Goal: Transaction & Acquisition: Download file/media

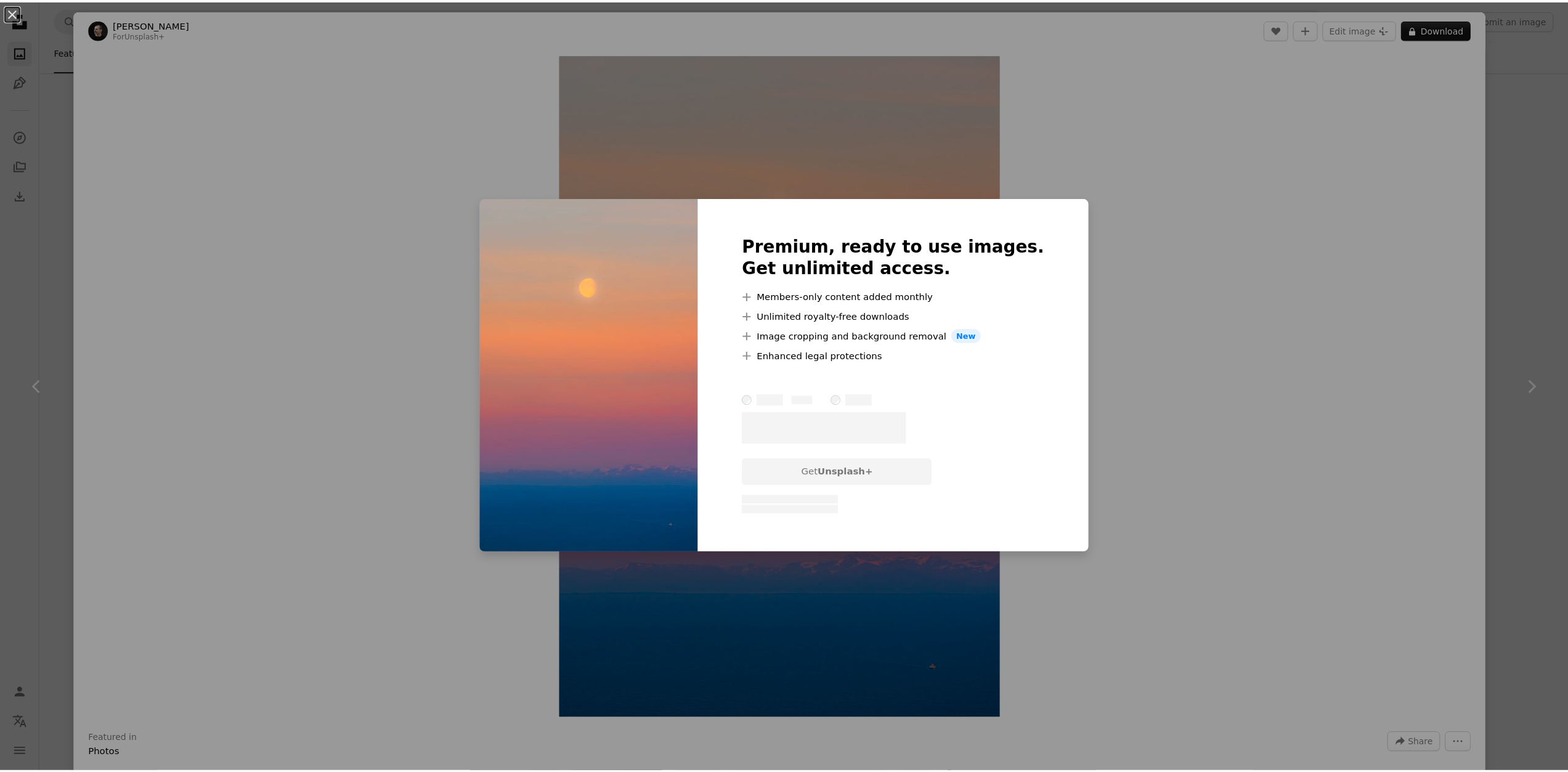
scroll to position [4436, 0]
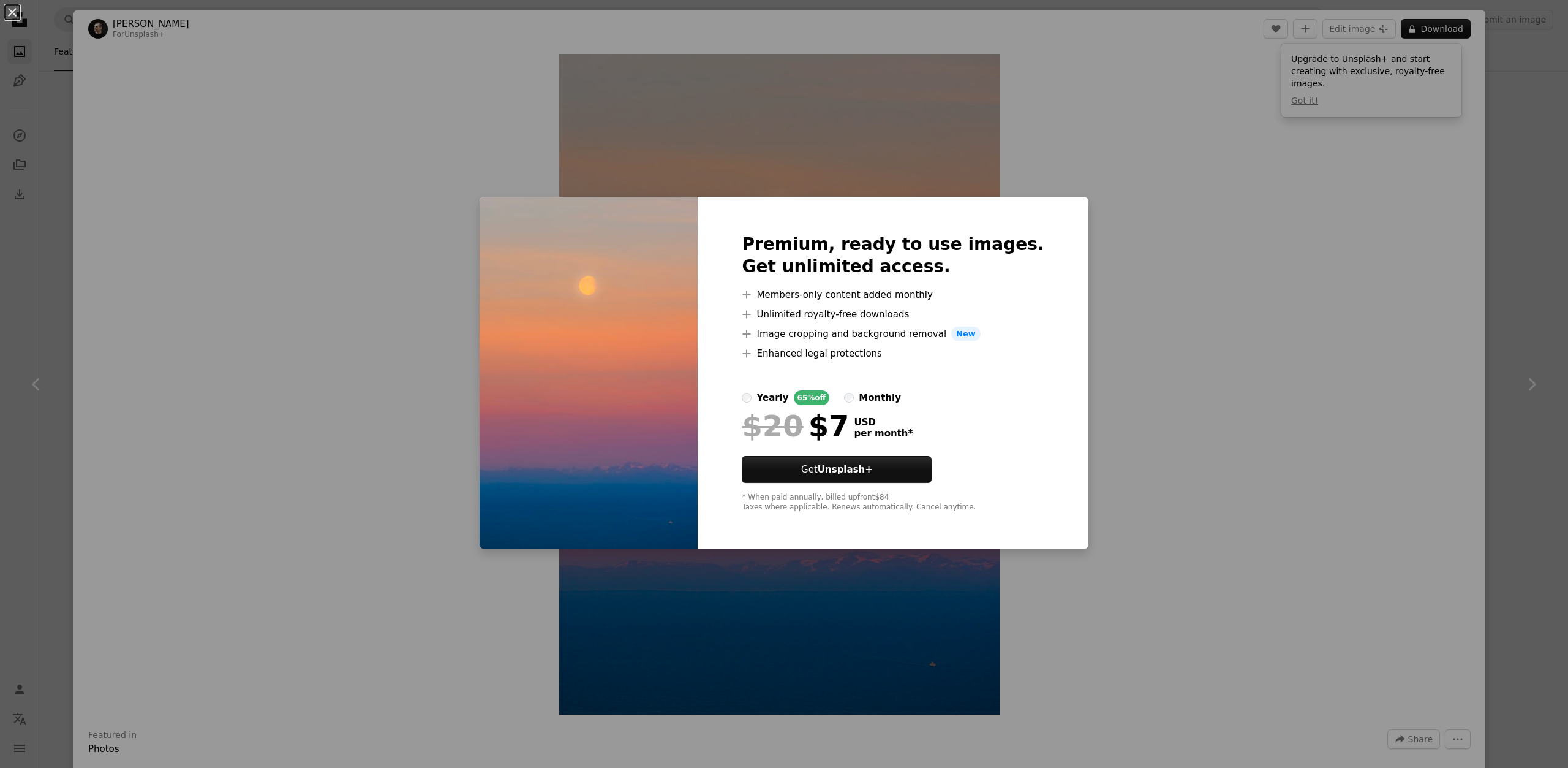
click at [1034, 427] on div "Premium, ready to use images. Get unlimited access. A plus sign Members-only co…" at bounding box center [893, 373] width 390 height 353
click at [1122, 390] on div "An X shape Premium, ready to use images. Get unlimited access. A plus sign Memb…" at bounding box center [784, 384] width 1568 height 768
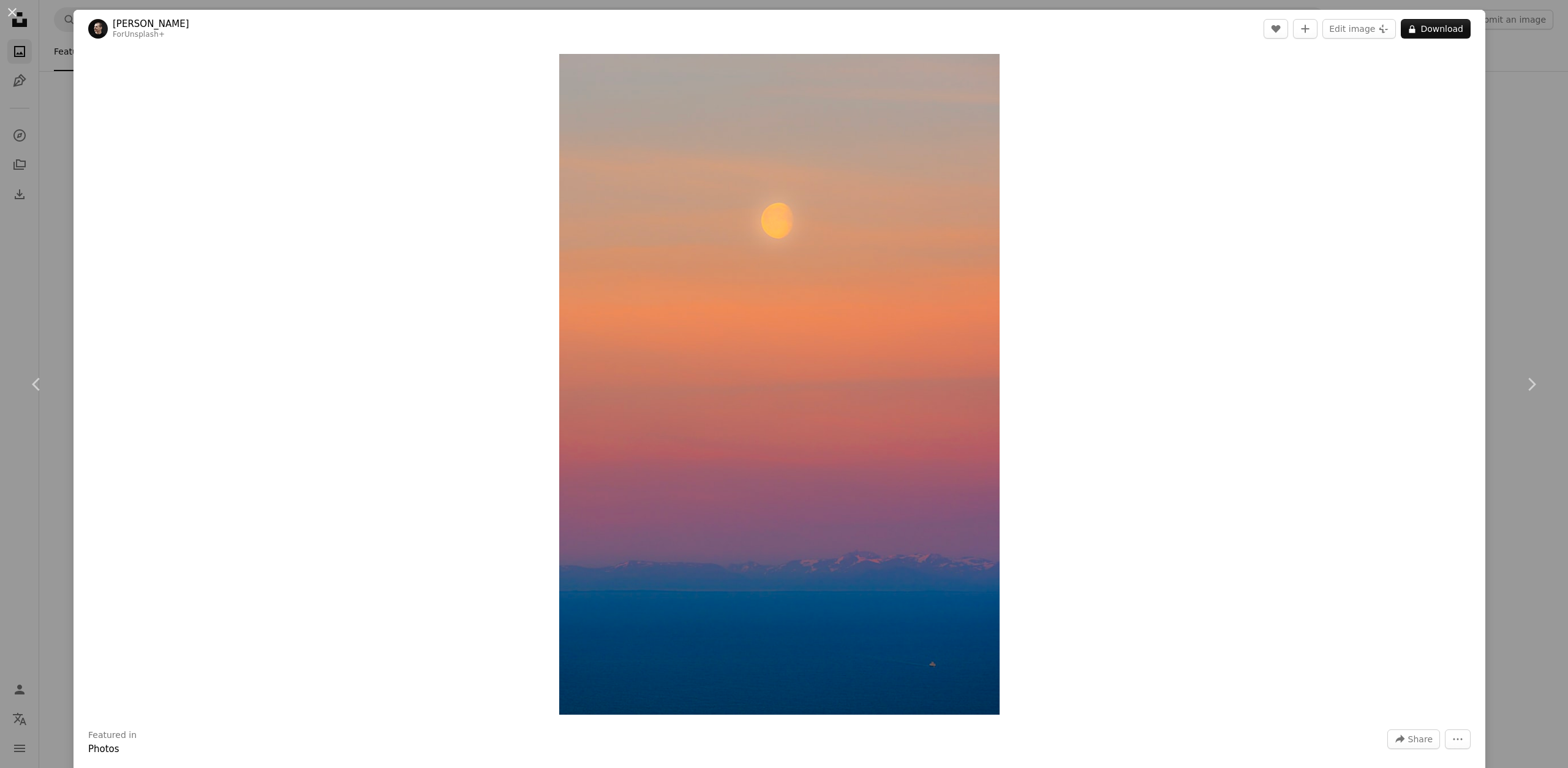
click at [6, 74] on div "An X shape Chevron left Chevron right [PERSON_NAME] For Unsplash+ A heart A plu…" at bounding box center [784, 384] width 1568 height 768
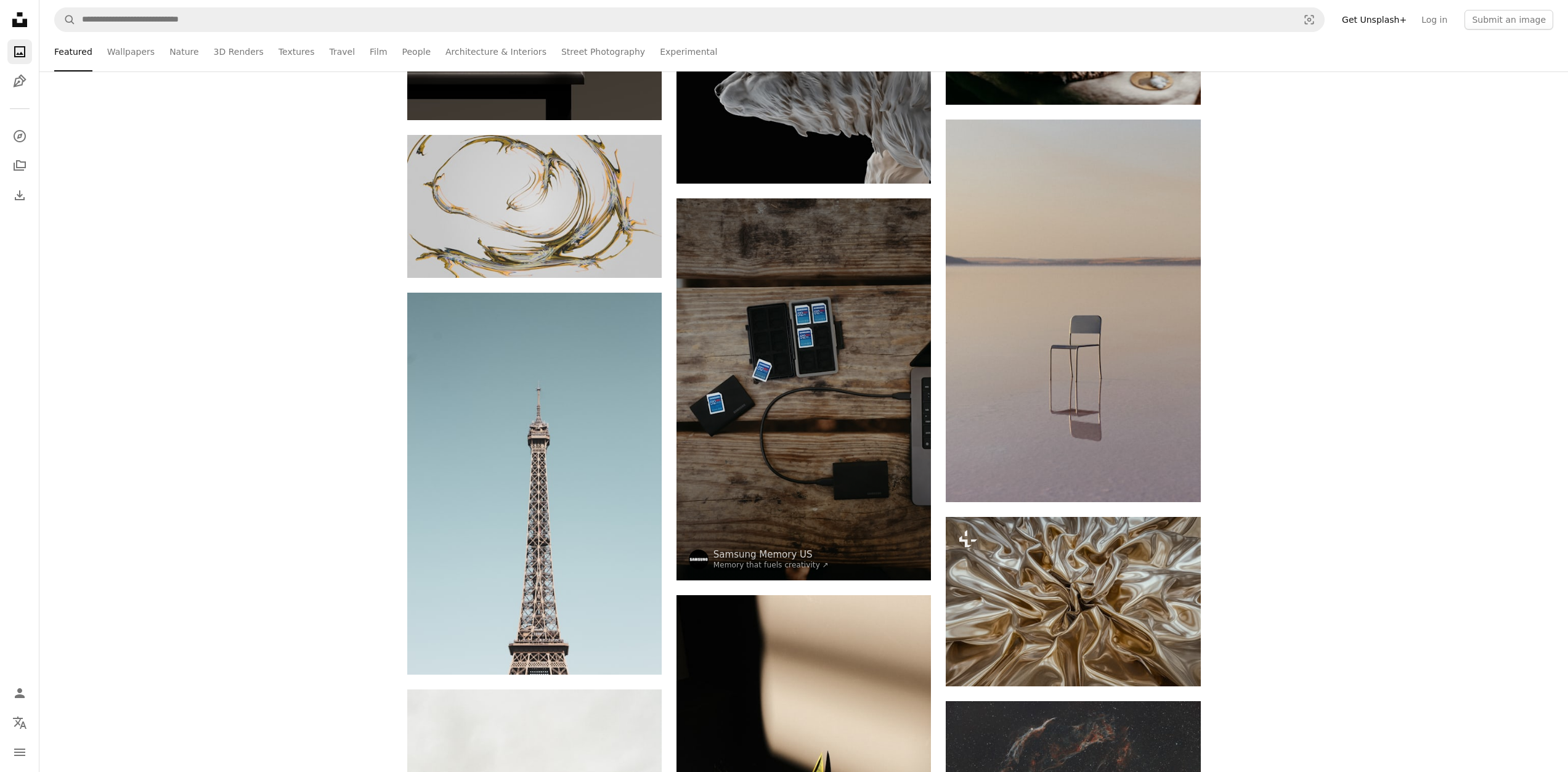
scroll to position [9613, 0]
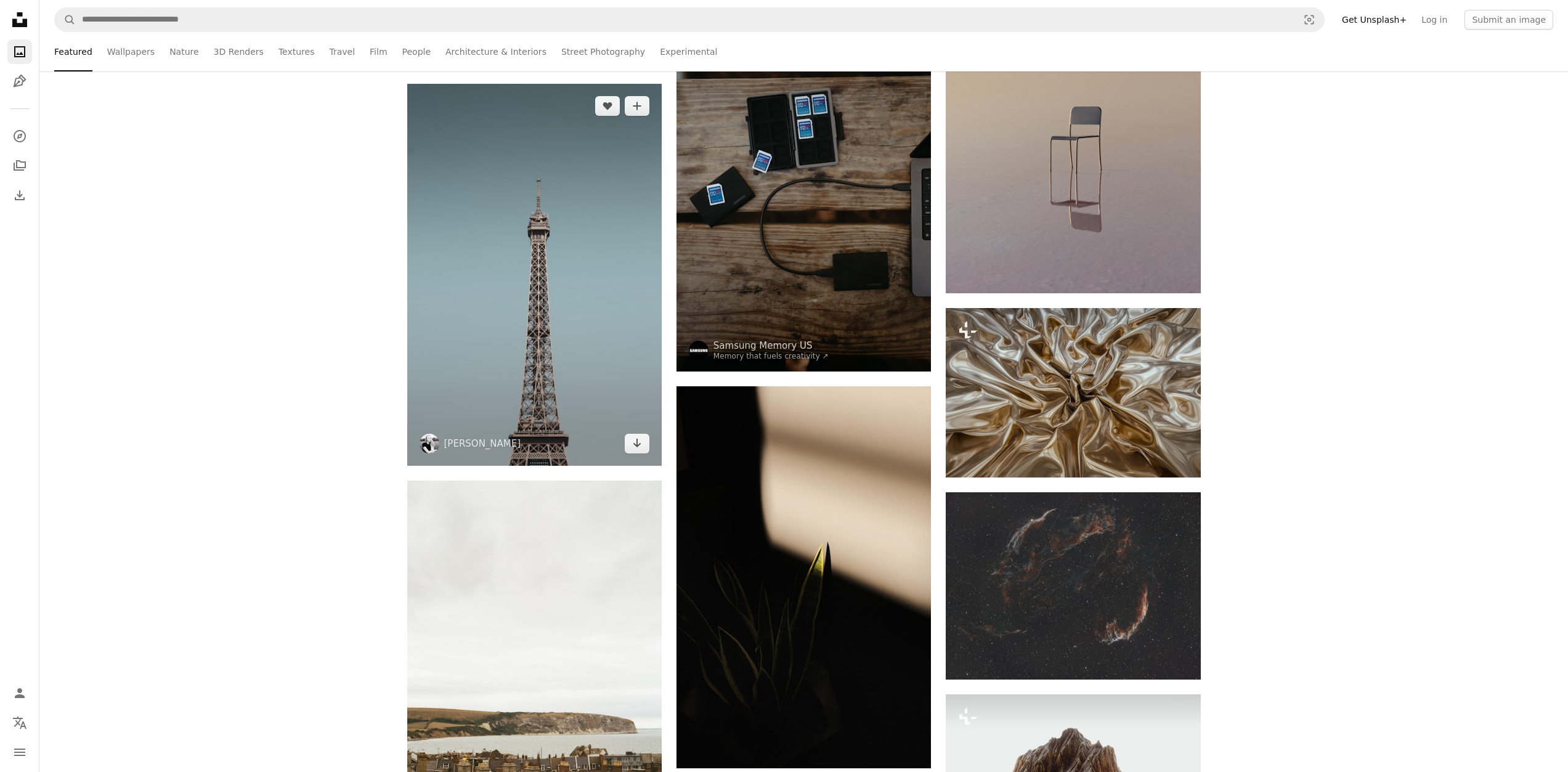
click at [563, 228] on img at bounding box center [535, 275] width 255 height 382
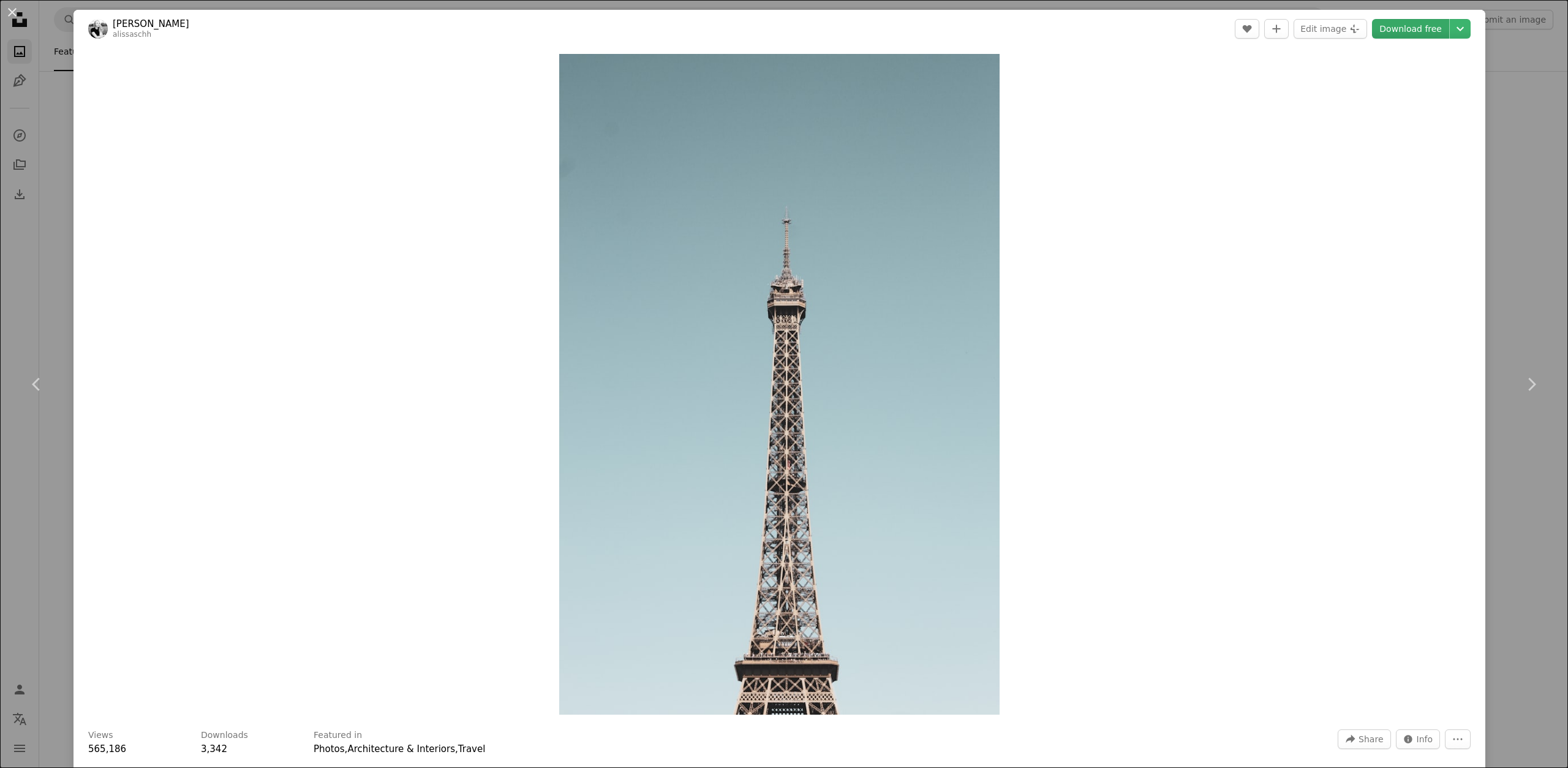
click at [1412, 32] on link "Download free" at bounding box center [1410, 28] width 77 height 19
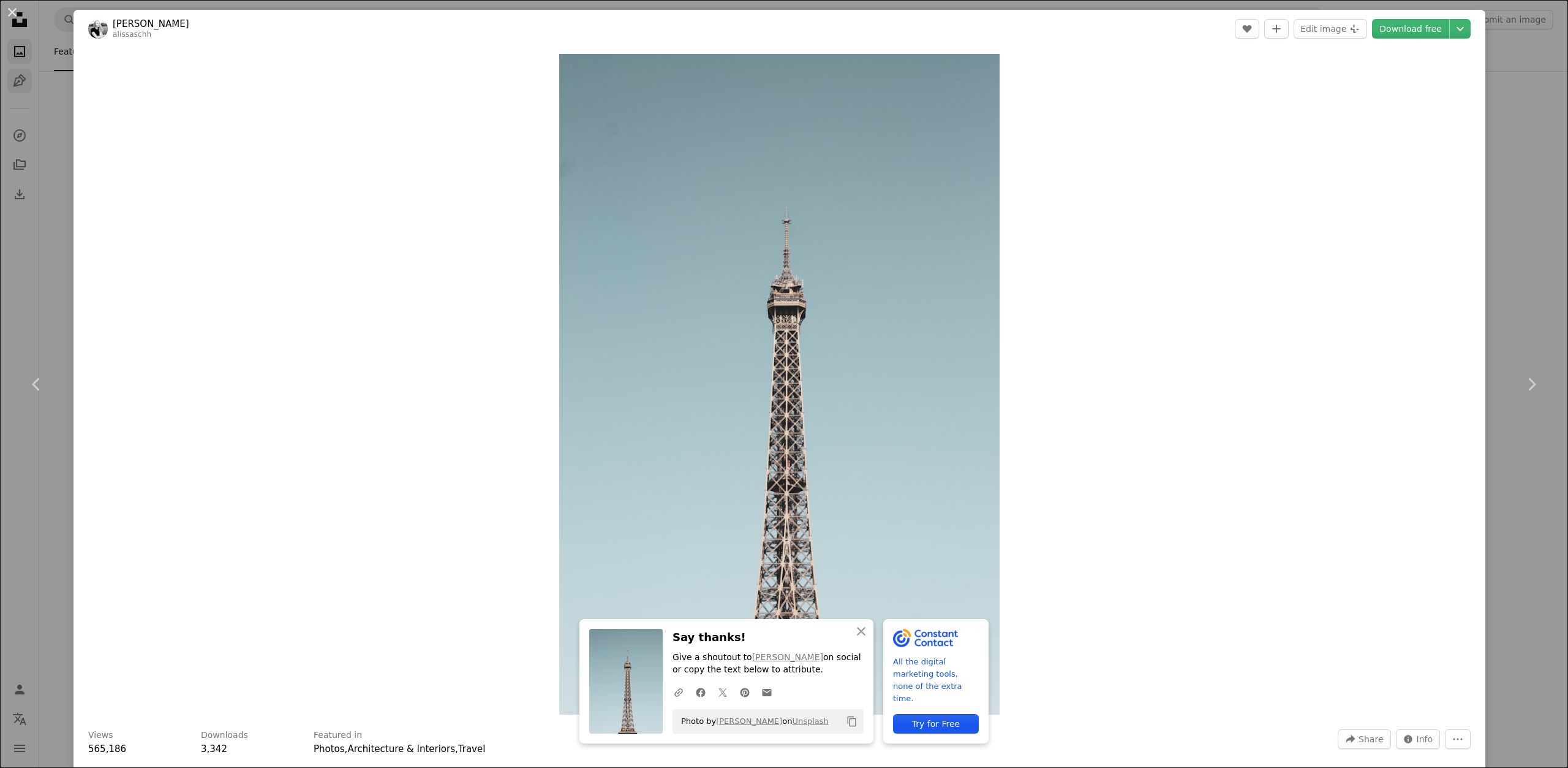
drag, startPoint x: 0, startPoint y: 89, endPoint x: 21, endPoint y: 90, distance: 21.0
click at [0, 89] on div "An X shape Chevron left Chevron right An X shape Close Say thanks! Give a shout…" at bounding box center [784, 384] width 1568 height 768
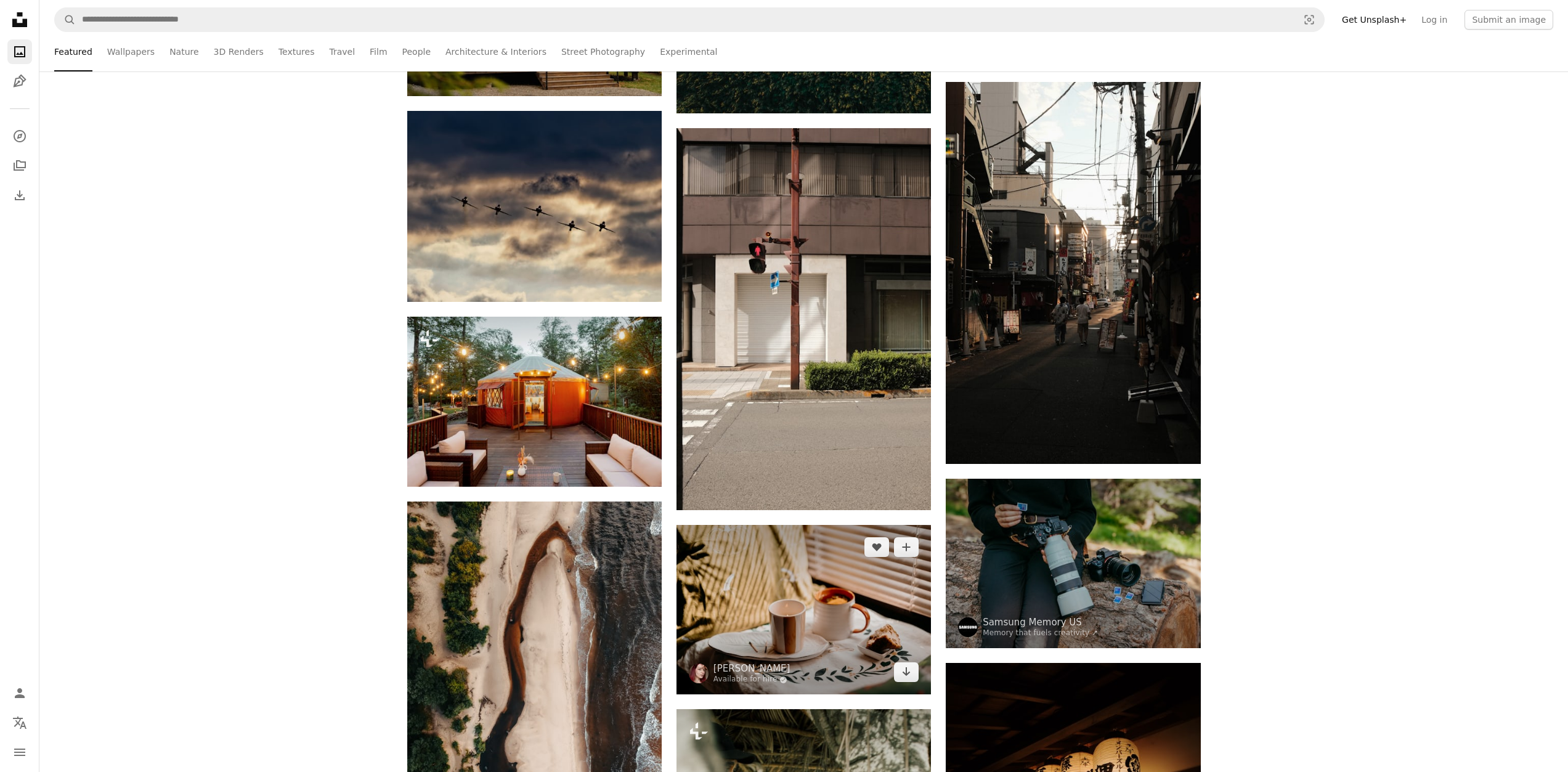
scroll to position [11091, 0]
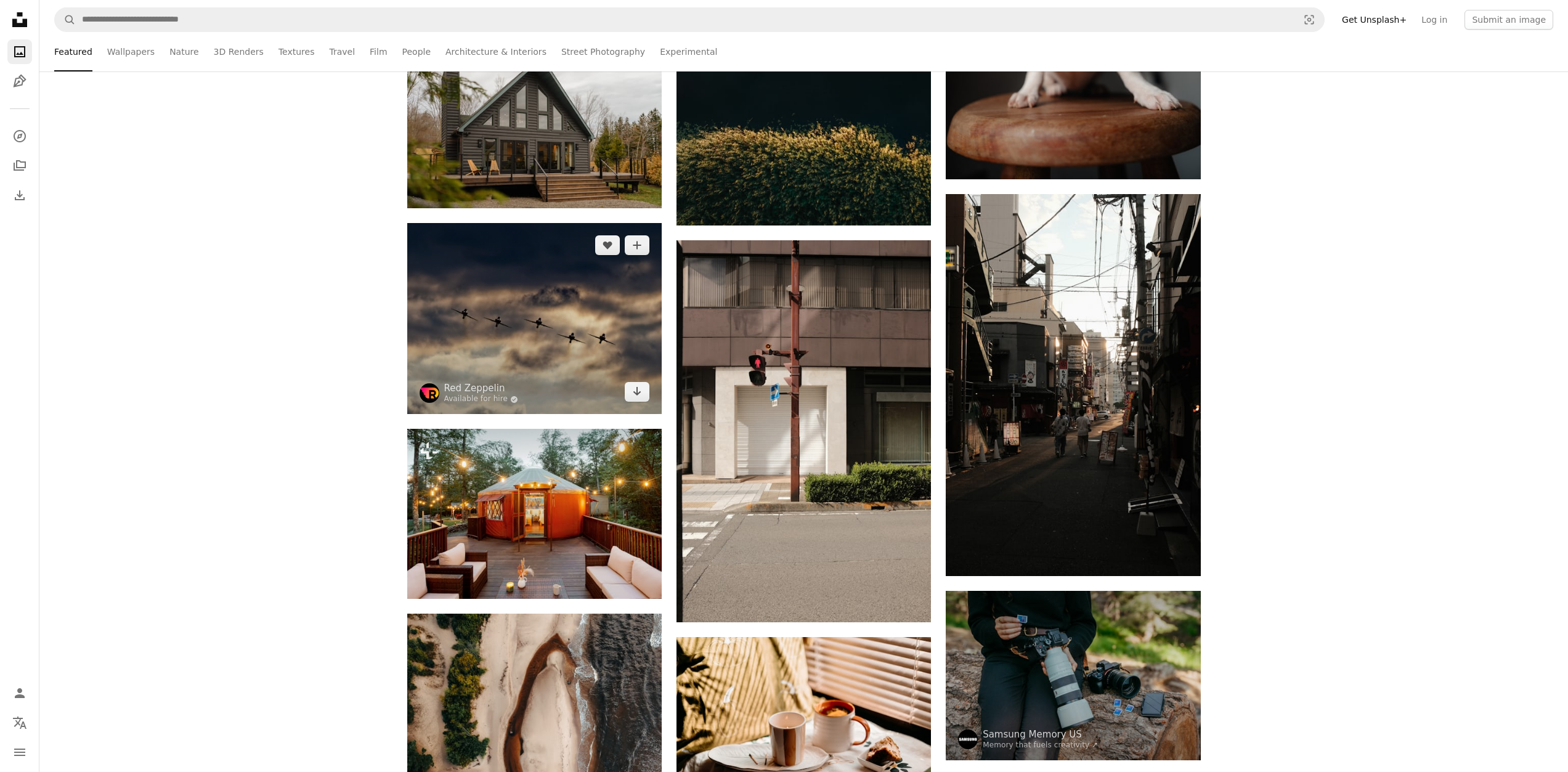
click at [590, 368] on img at bounding box center [535, 318] width 255 height 191
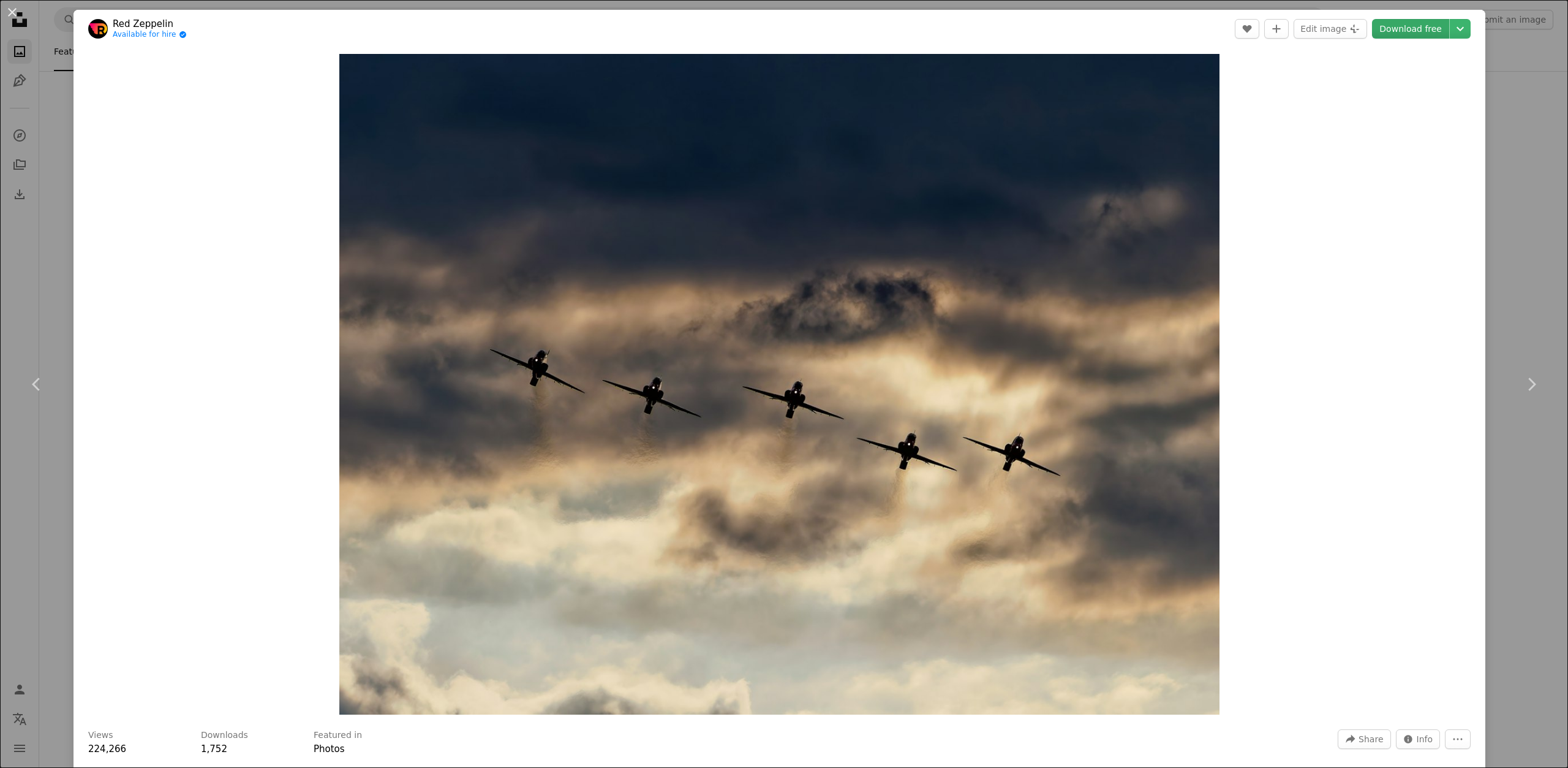
click at [1424, 23] on link "Download free" at bounding box center [1410, 28] width 77 height 19
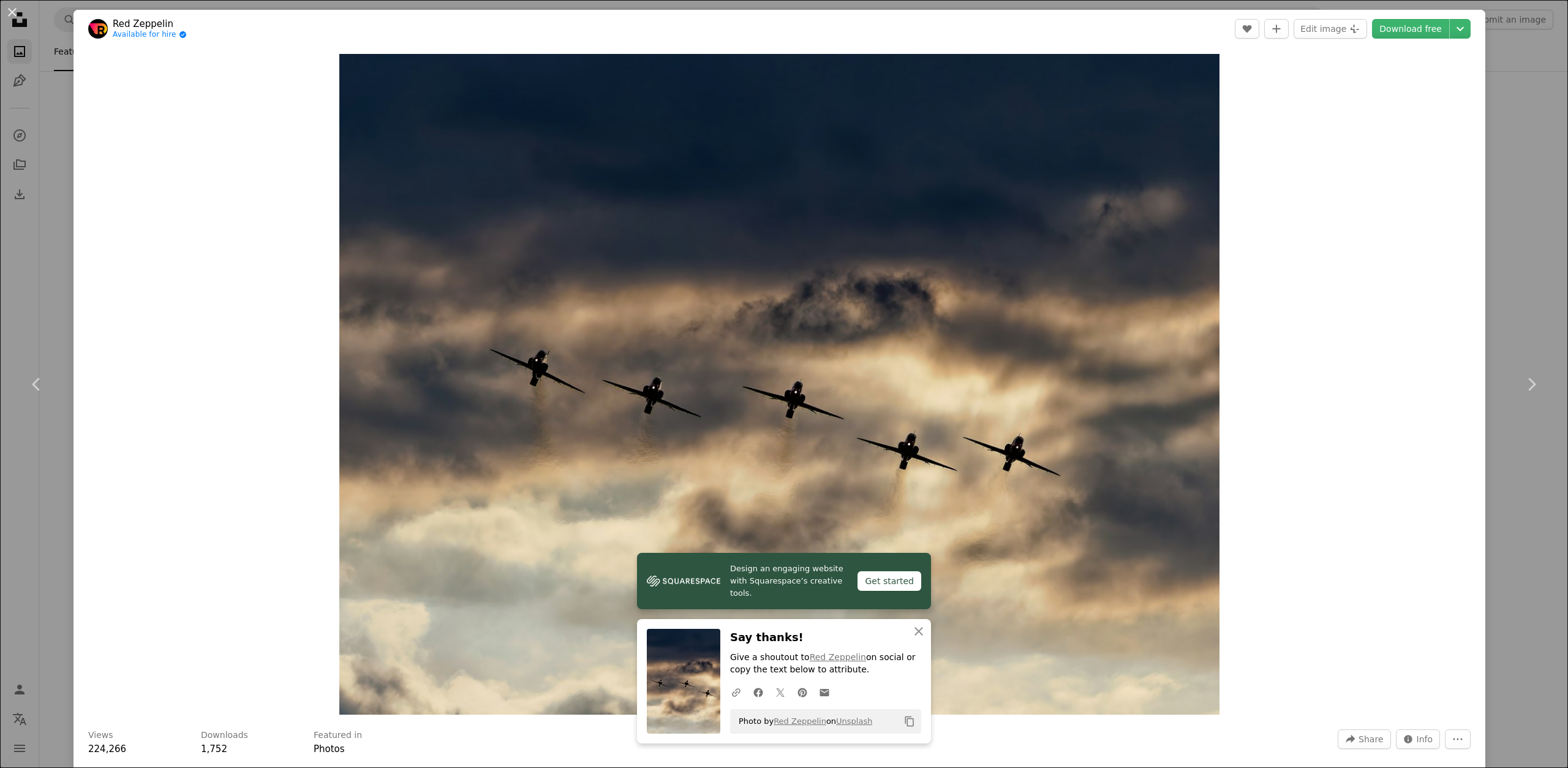
click at [0, 484] on div "An X shape Chevron left Chevron right Design an engaging website with Squarespa…" at bounding box center [784, 384] width 1568 height 768
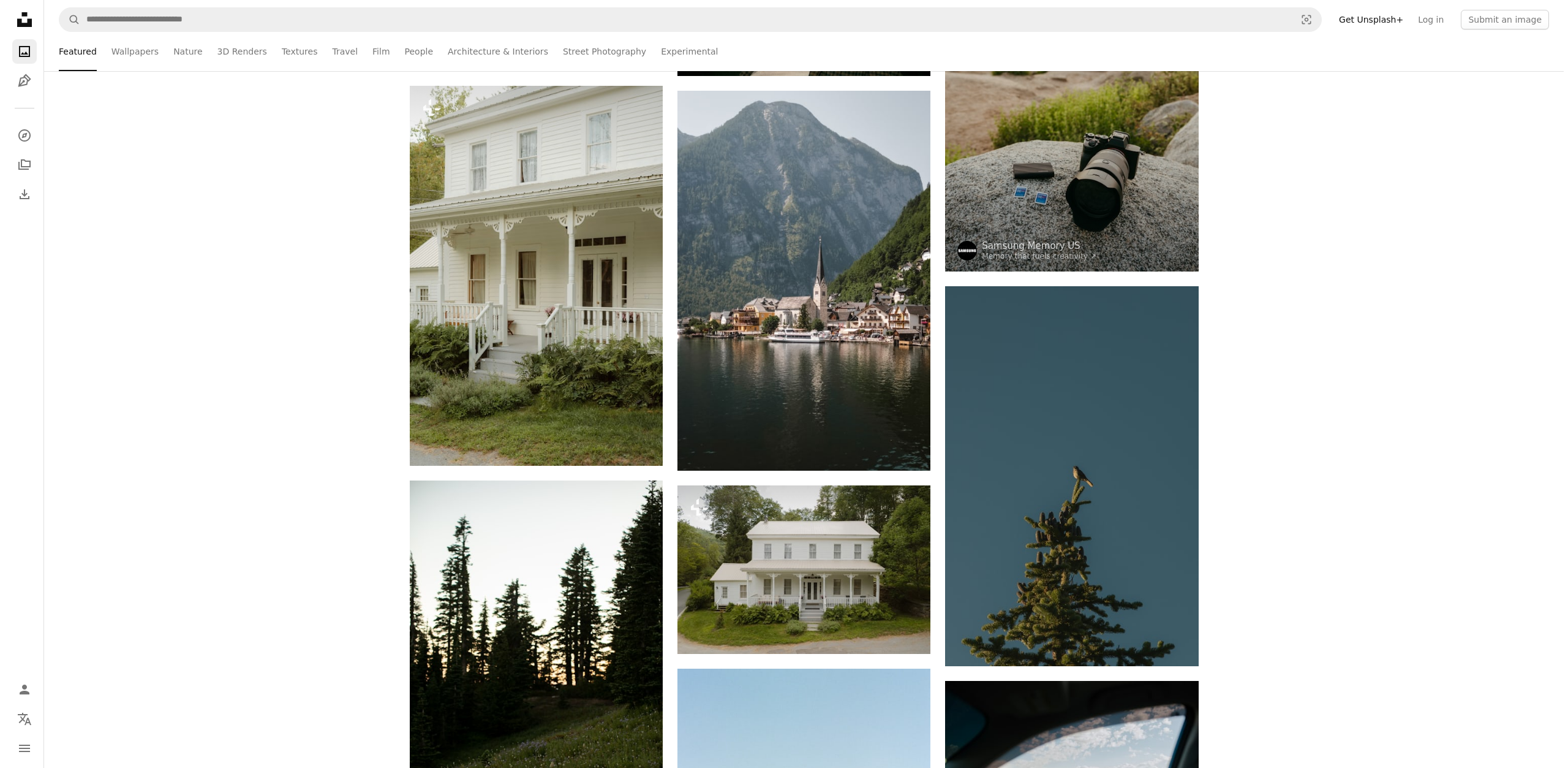
scroll to position [14896, 0]
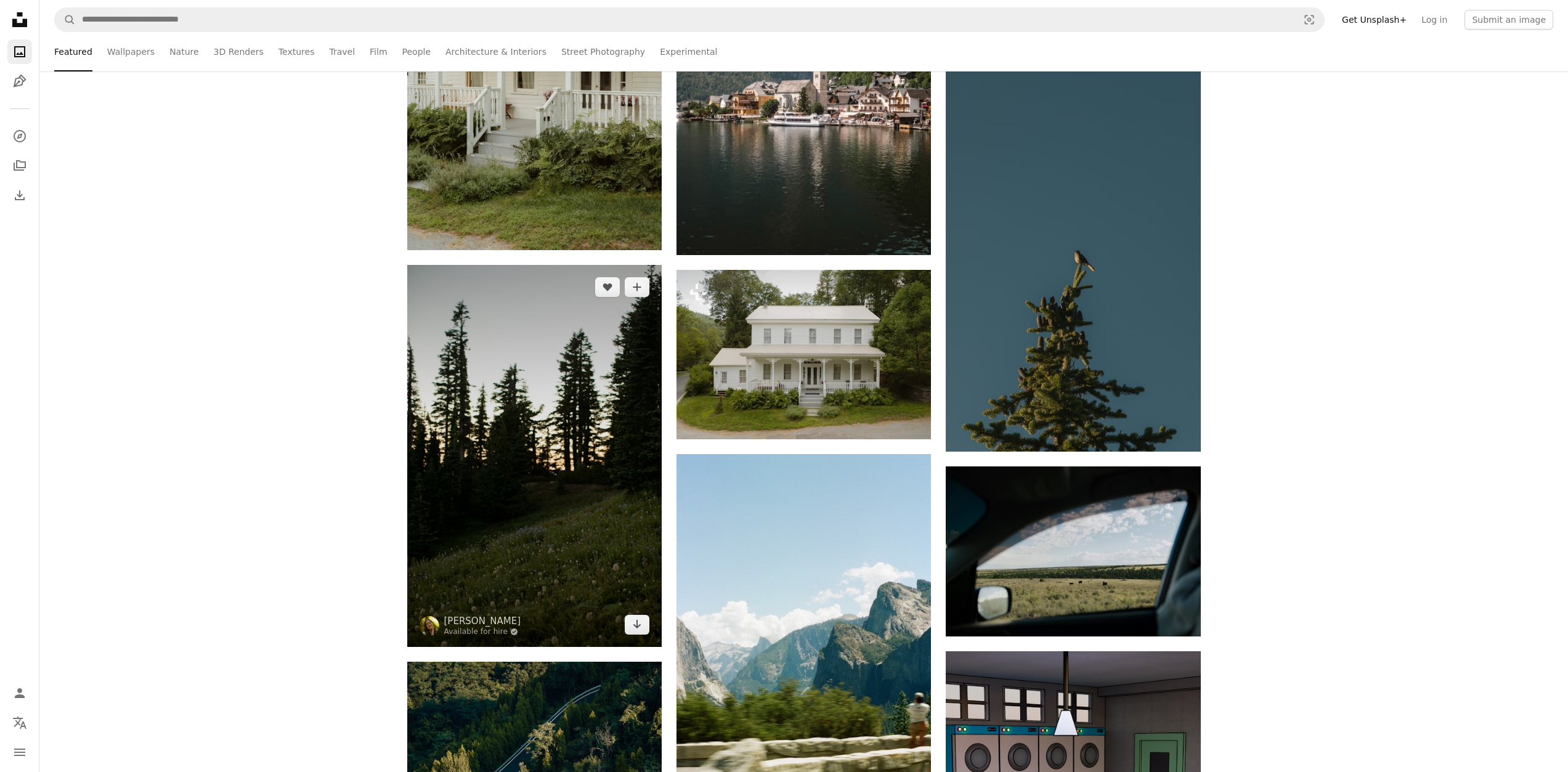
click at [568, 485] on img at bounding box center [535, 456] width 255 height 382
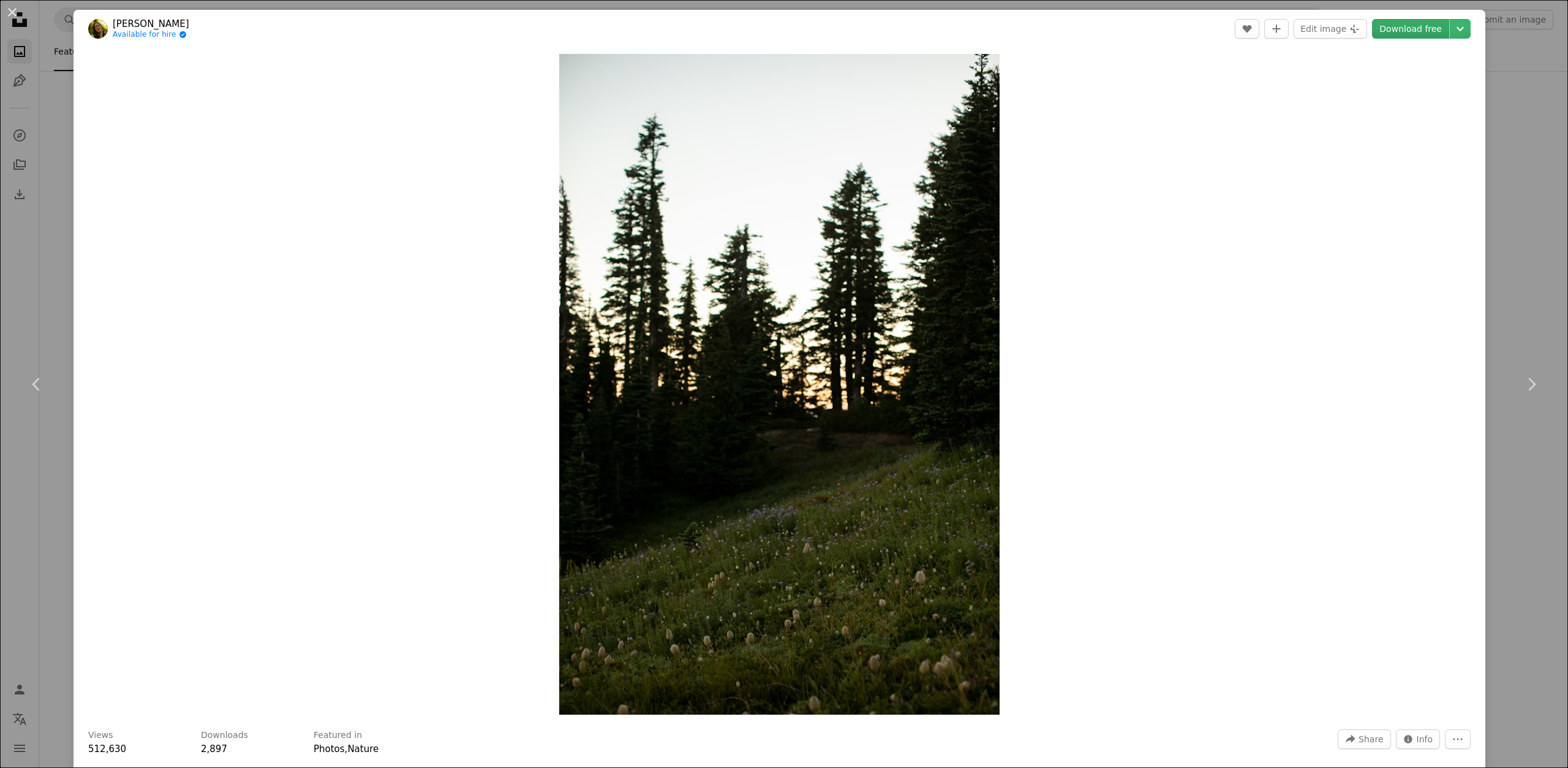
click at [1392, 31] on link "Download free" at bounding box center [1410, 28] width 77 height 19
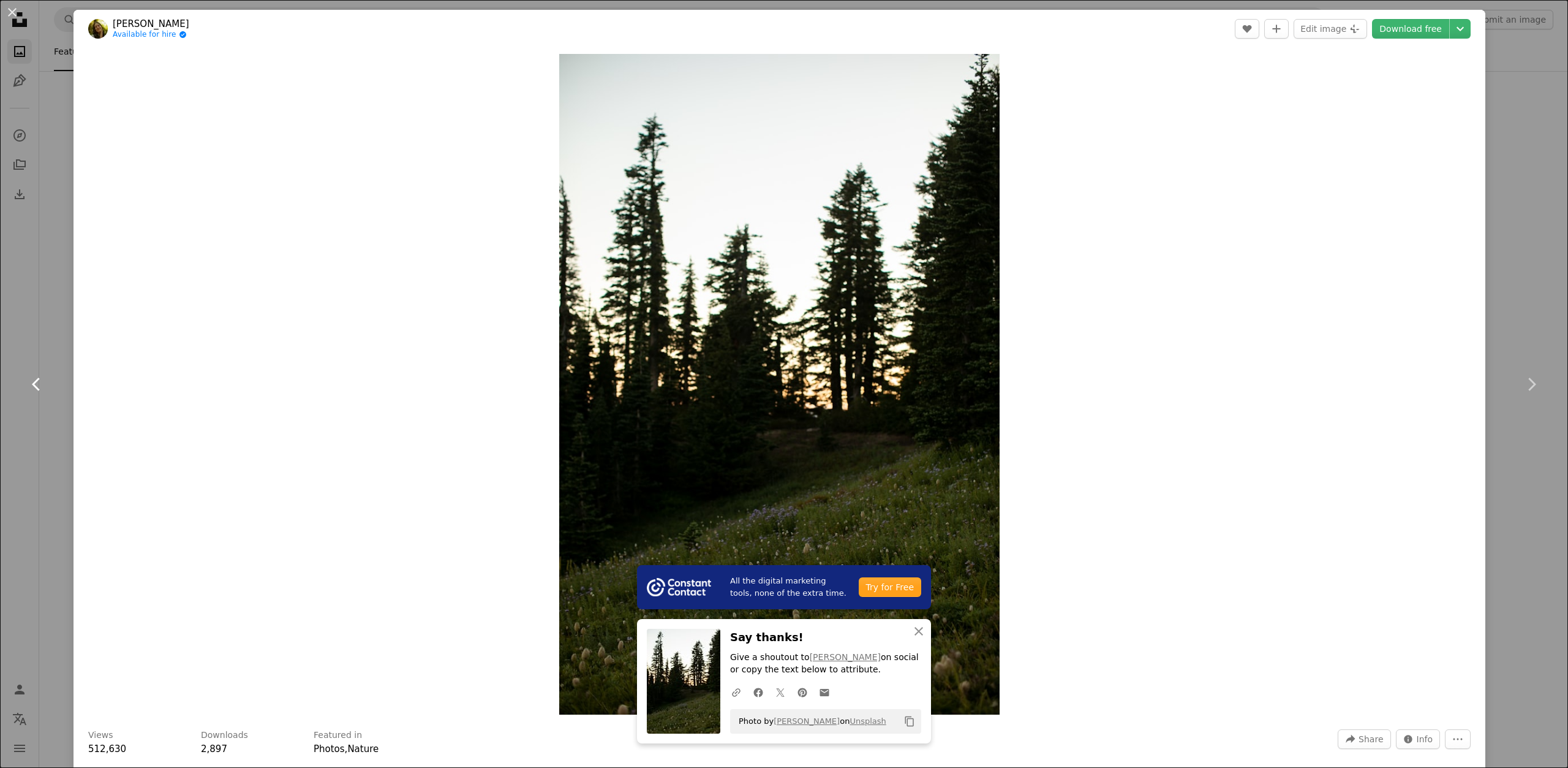
click at [0, 398] on link "Chevron left" at bounding box center [37, 385] width 74 height 118
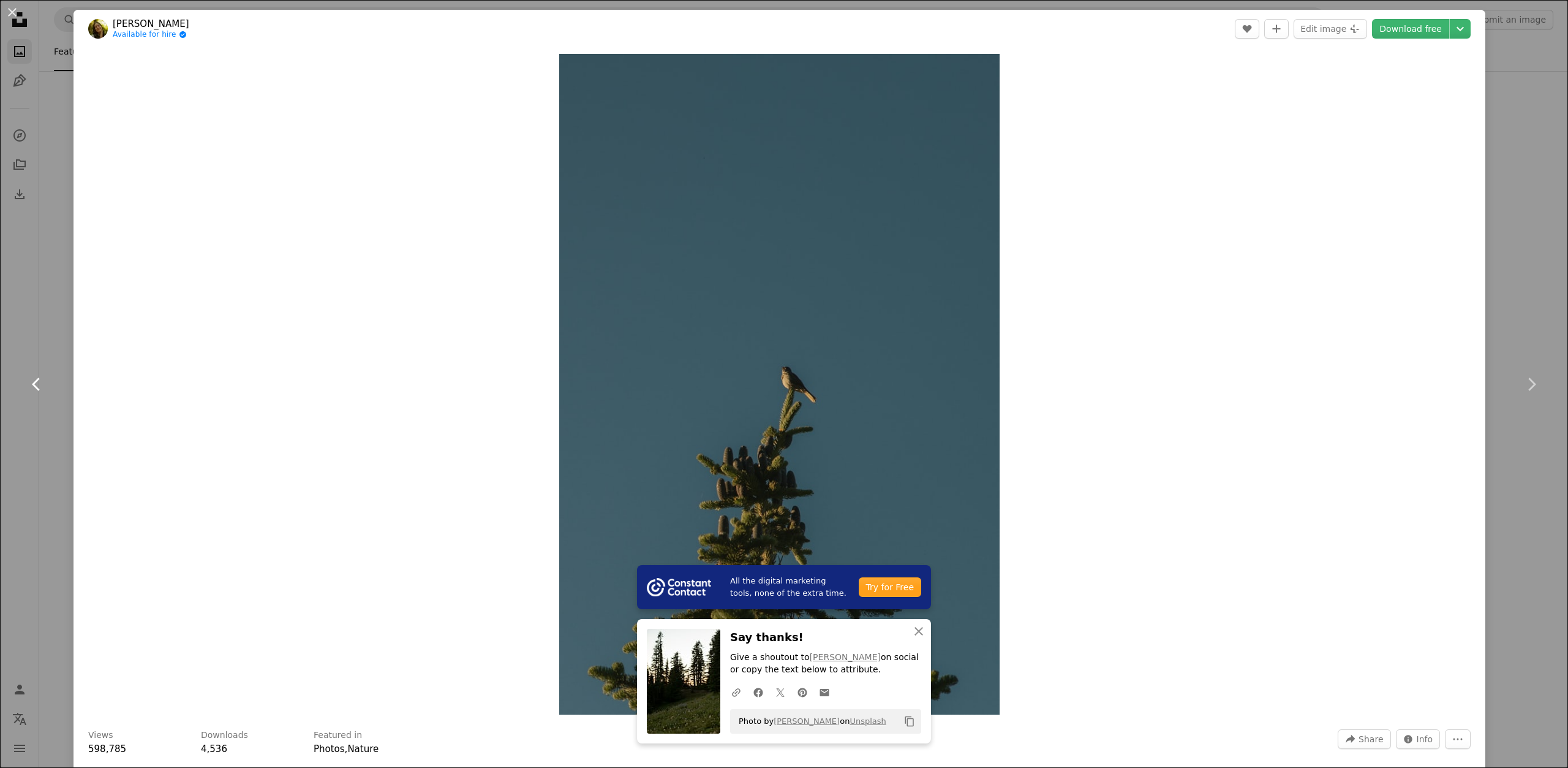
scroll to position [184, 0]
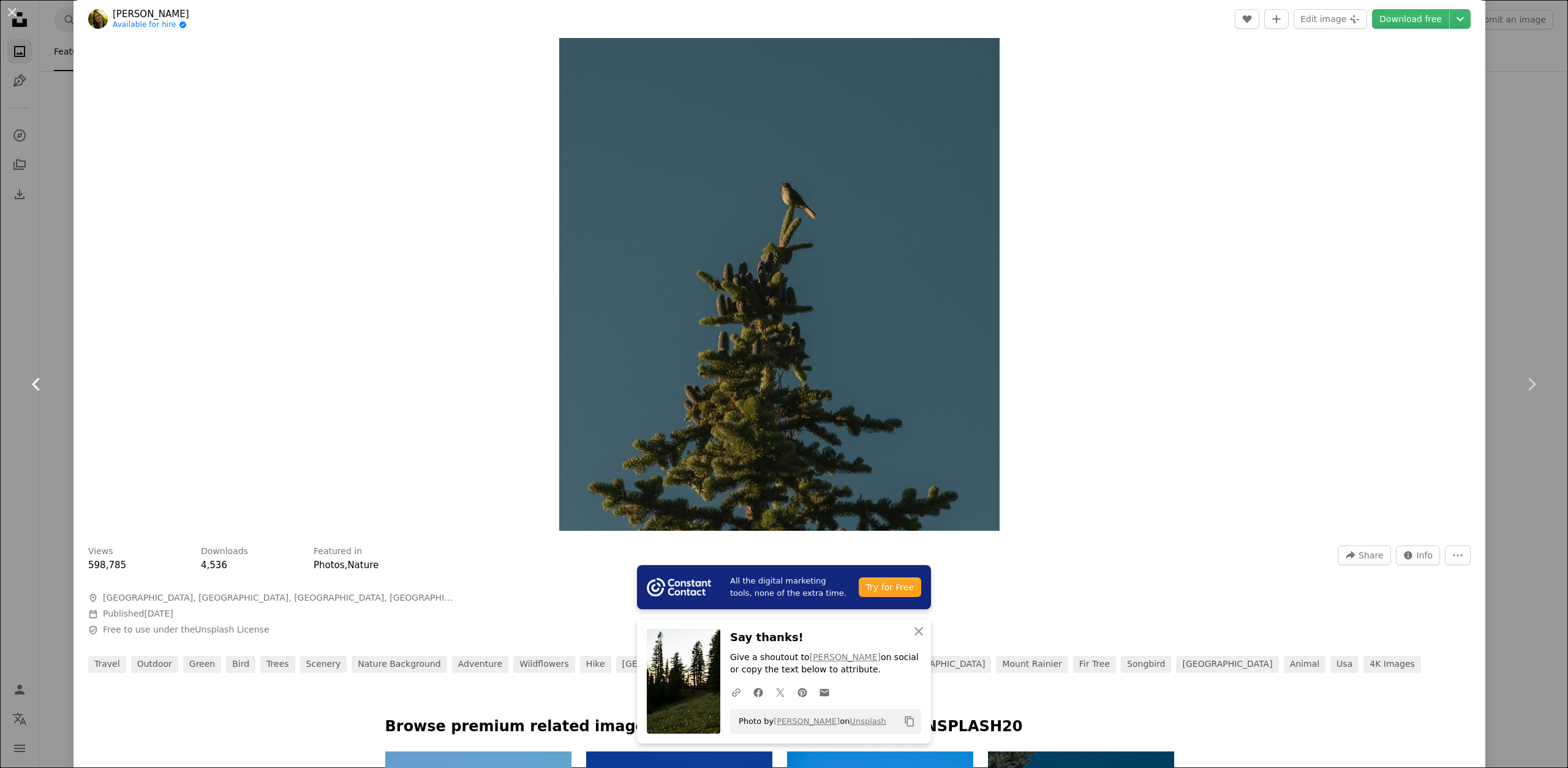
click at [0, 337] on link "Chevron left" at bounding box center [37, 385] width 74 height 118
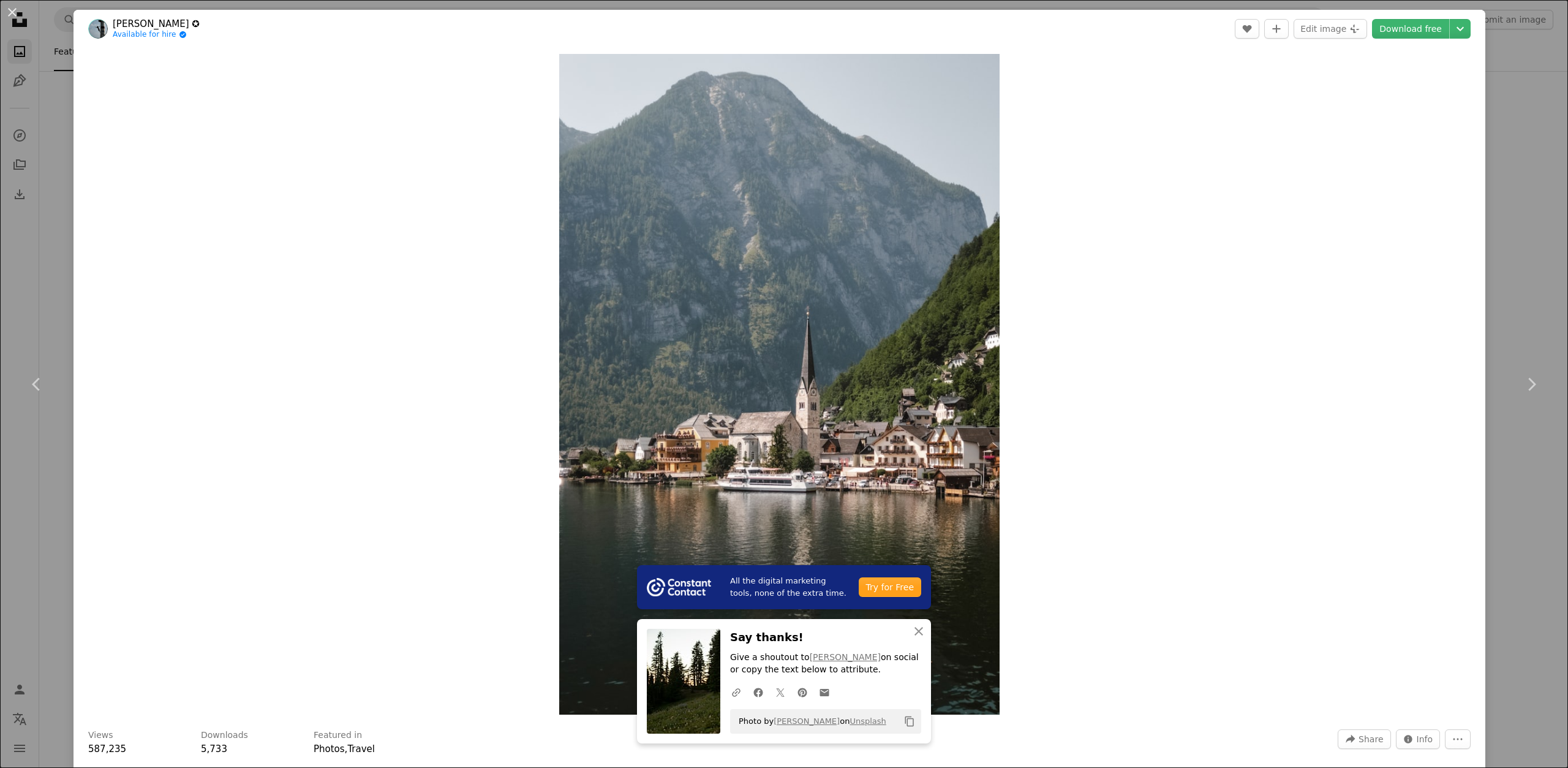
click at [0, 195] on div "An X shape Chevron left Chevron right All the digital marketing tools, none of …" at bounding box center [784, 384] width 1568 height 768
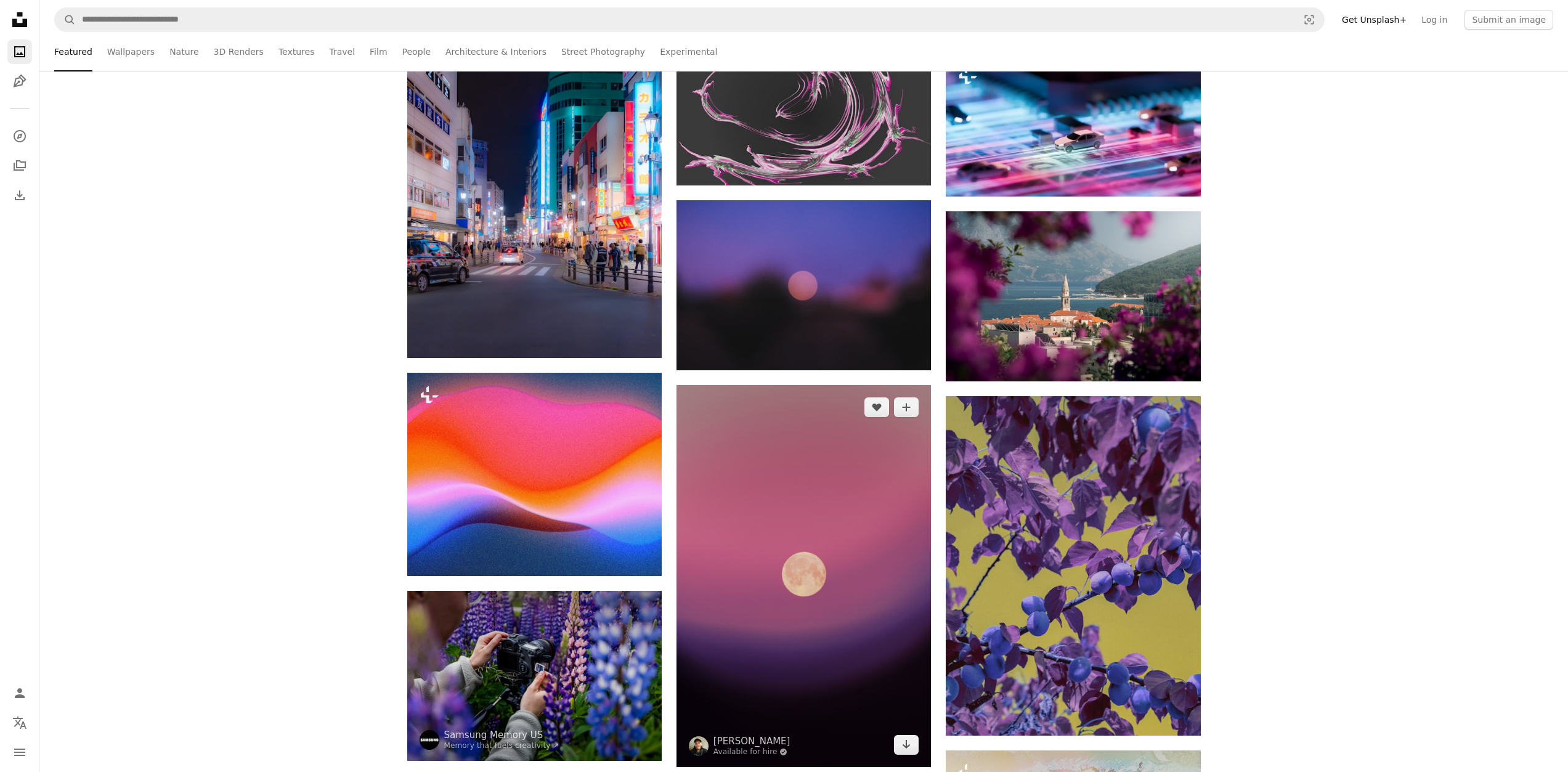
scroll to position [17931, 0]
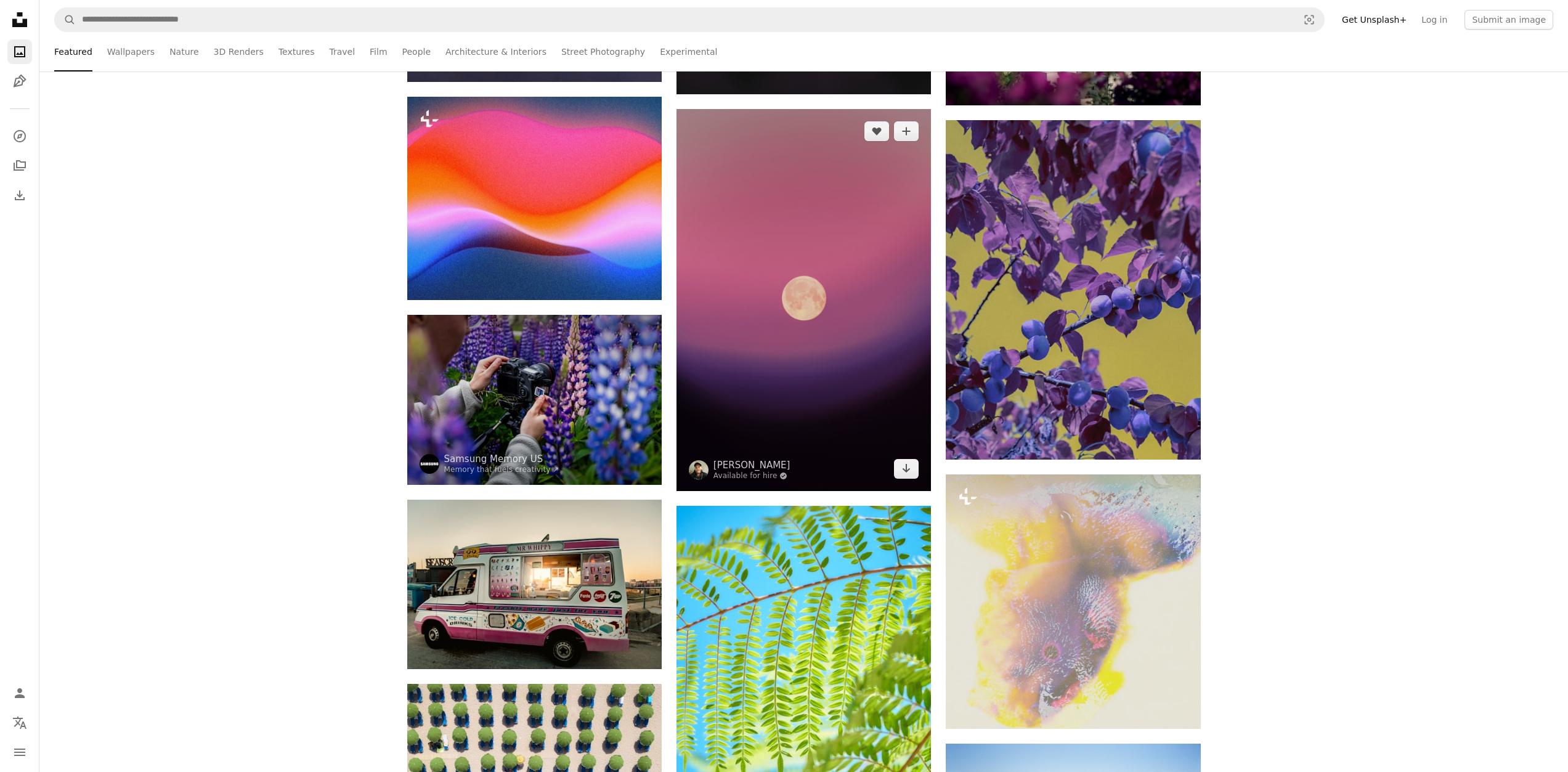
click at [851, 395] on img at bounding box center [804, 300] width 255 height 382
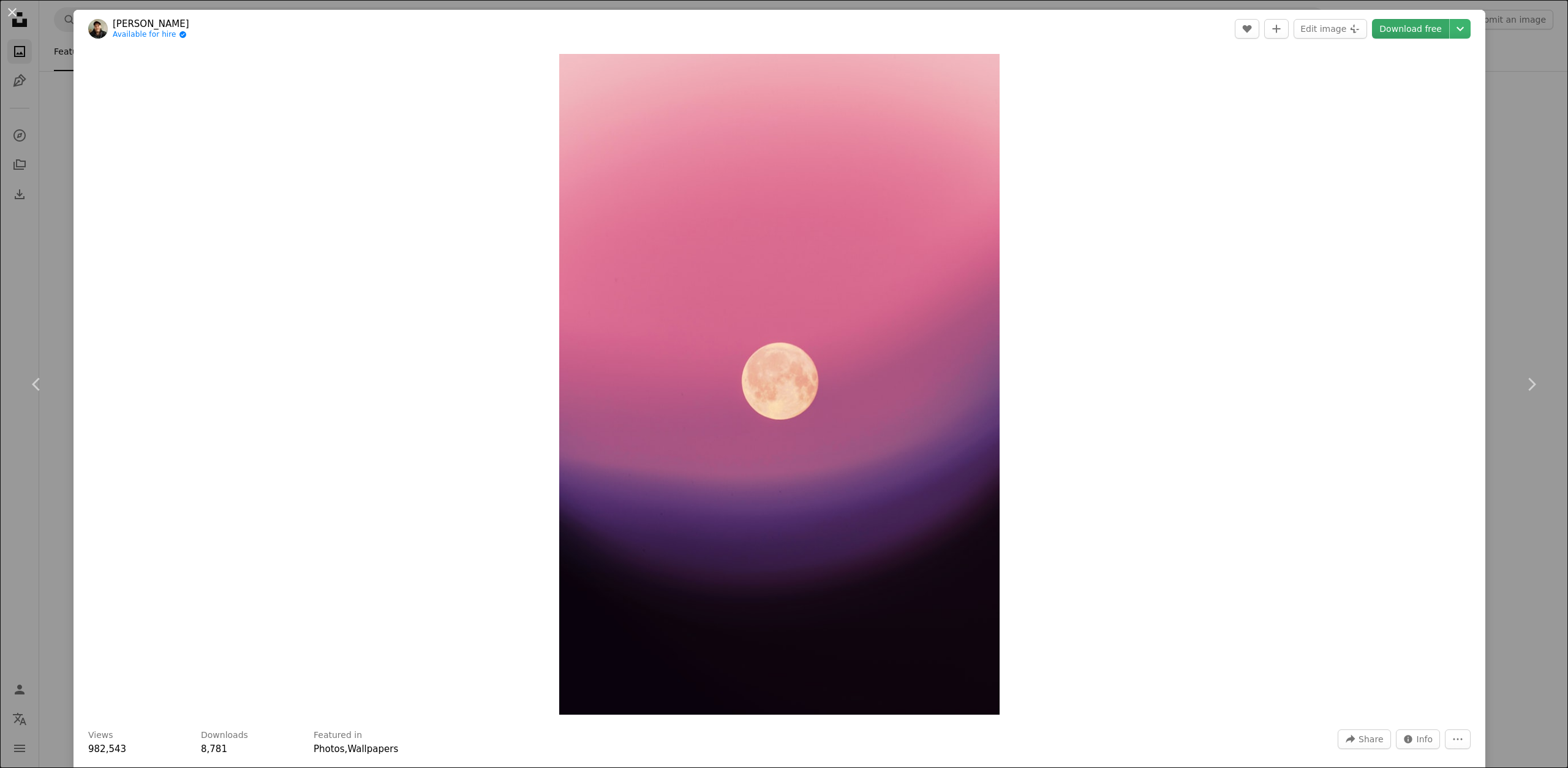
click at [1405, 25] on link "Download free" at bounding box center [1410, 28] width 77 height 19
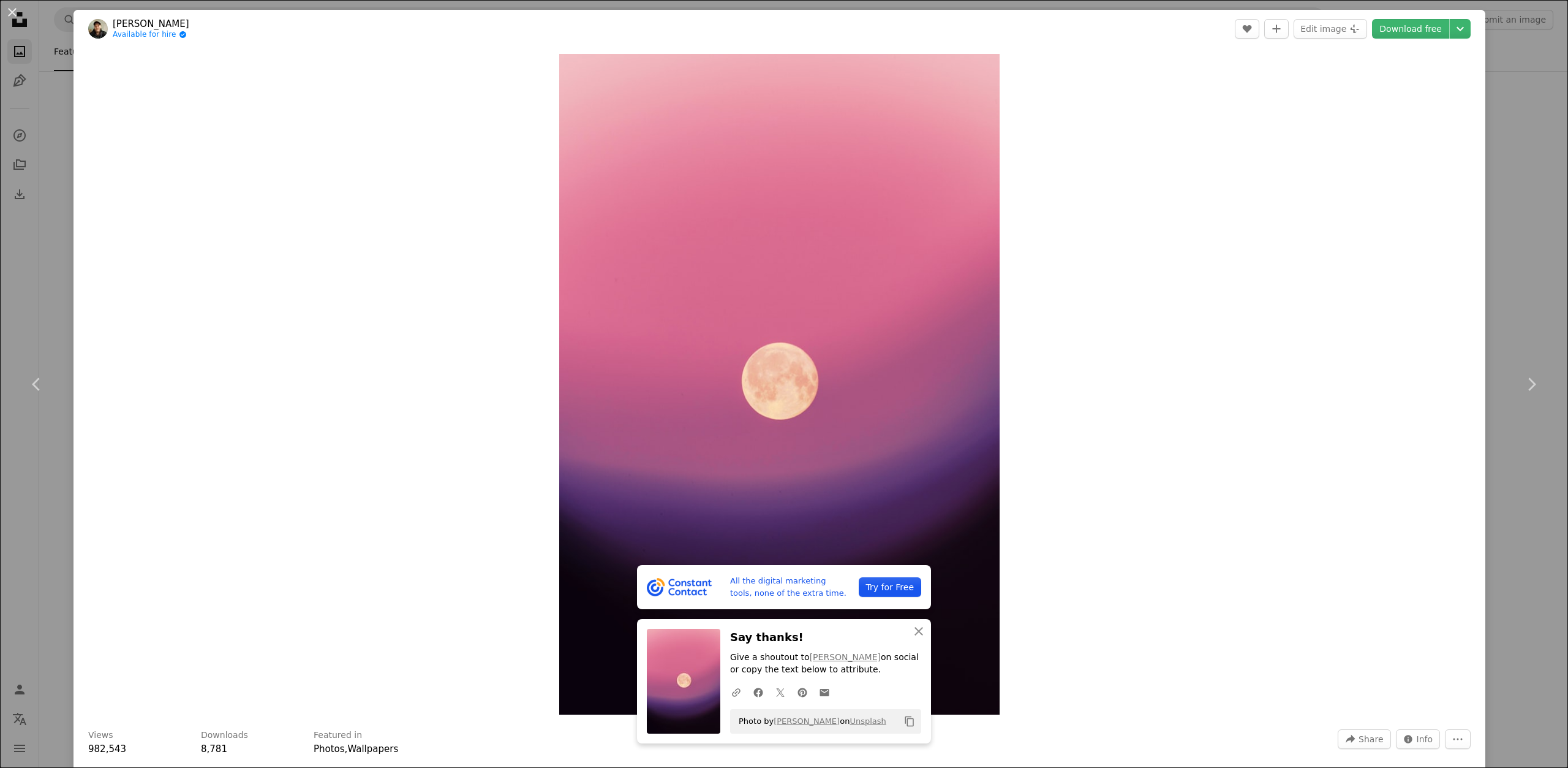
drag, startPoint x: 0, startPoint y: 141, endPoint x: 50, endPoint y: 198, distance: 75.8
click at [0, 141] on div "An X shape Chevron left Chevron right All the digital marketing tools, none of …" at bounding box center [784, 384] width 1568 height 768
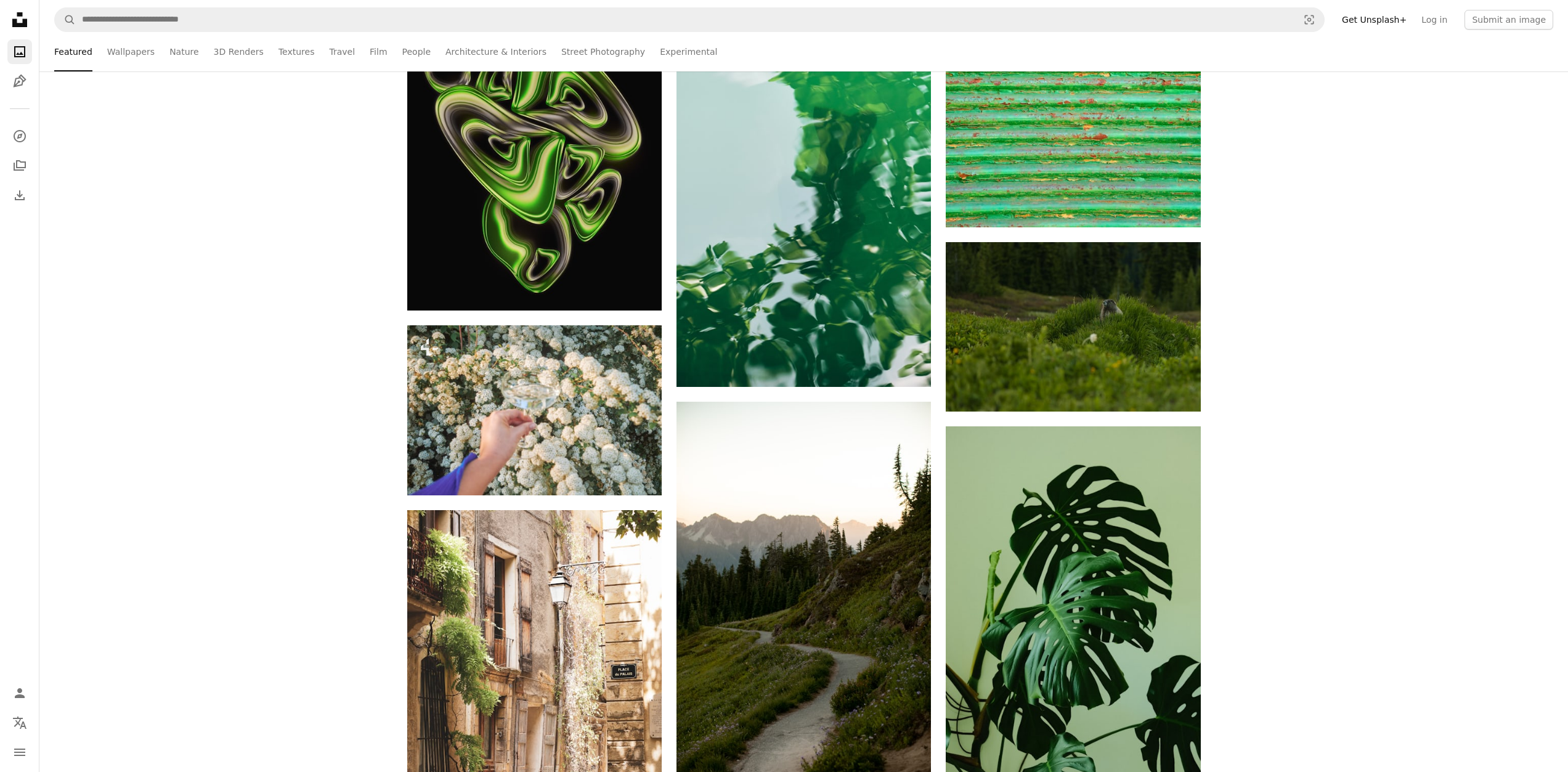
scroll to position [19841, 0]
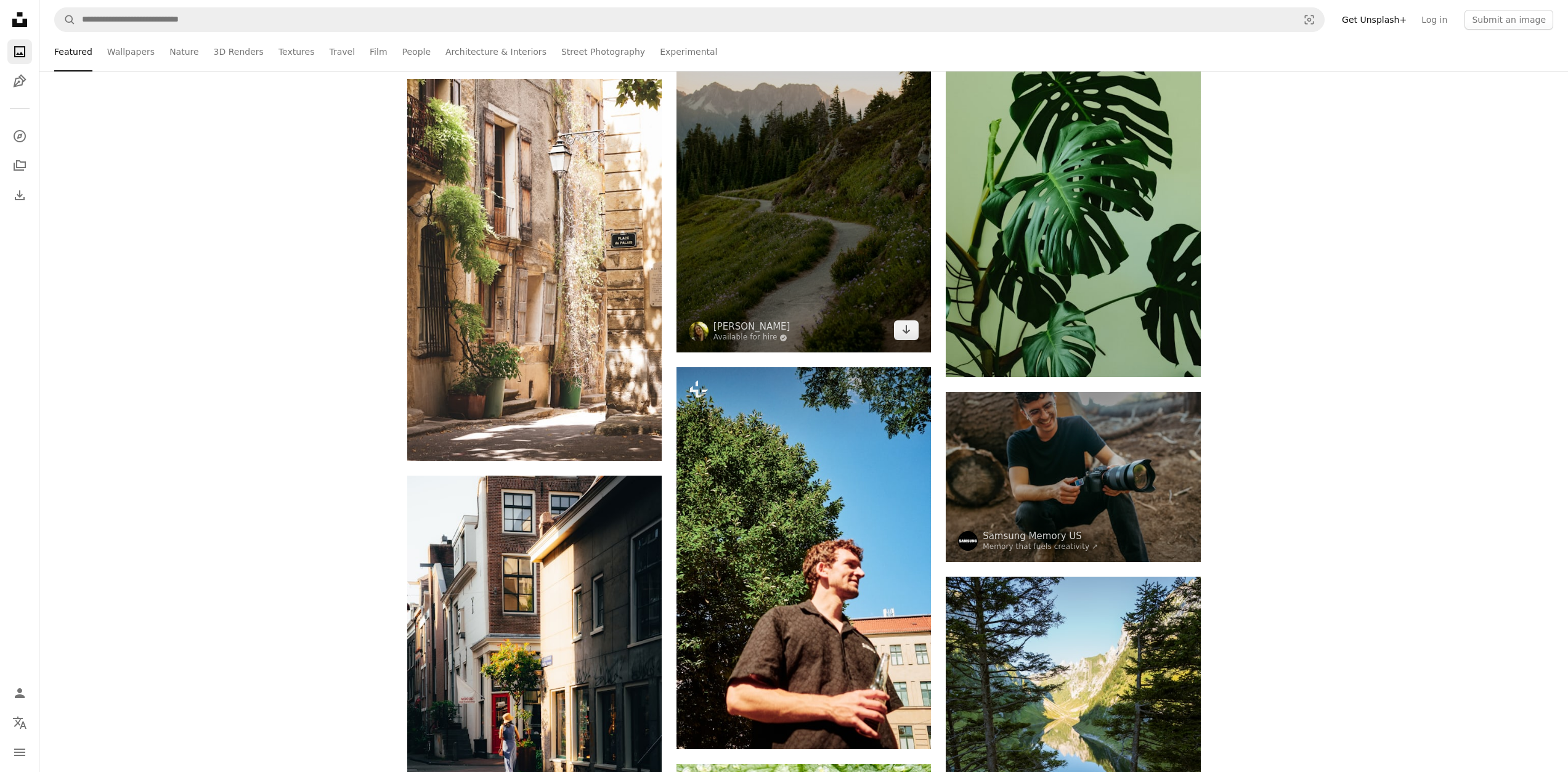
click at [777, 180] on img at bounding box center [804, 161] width 255 height 382
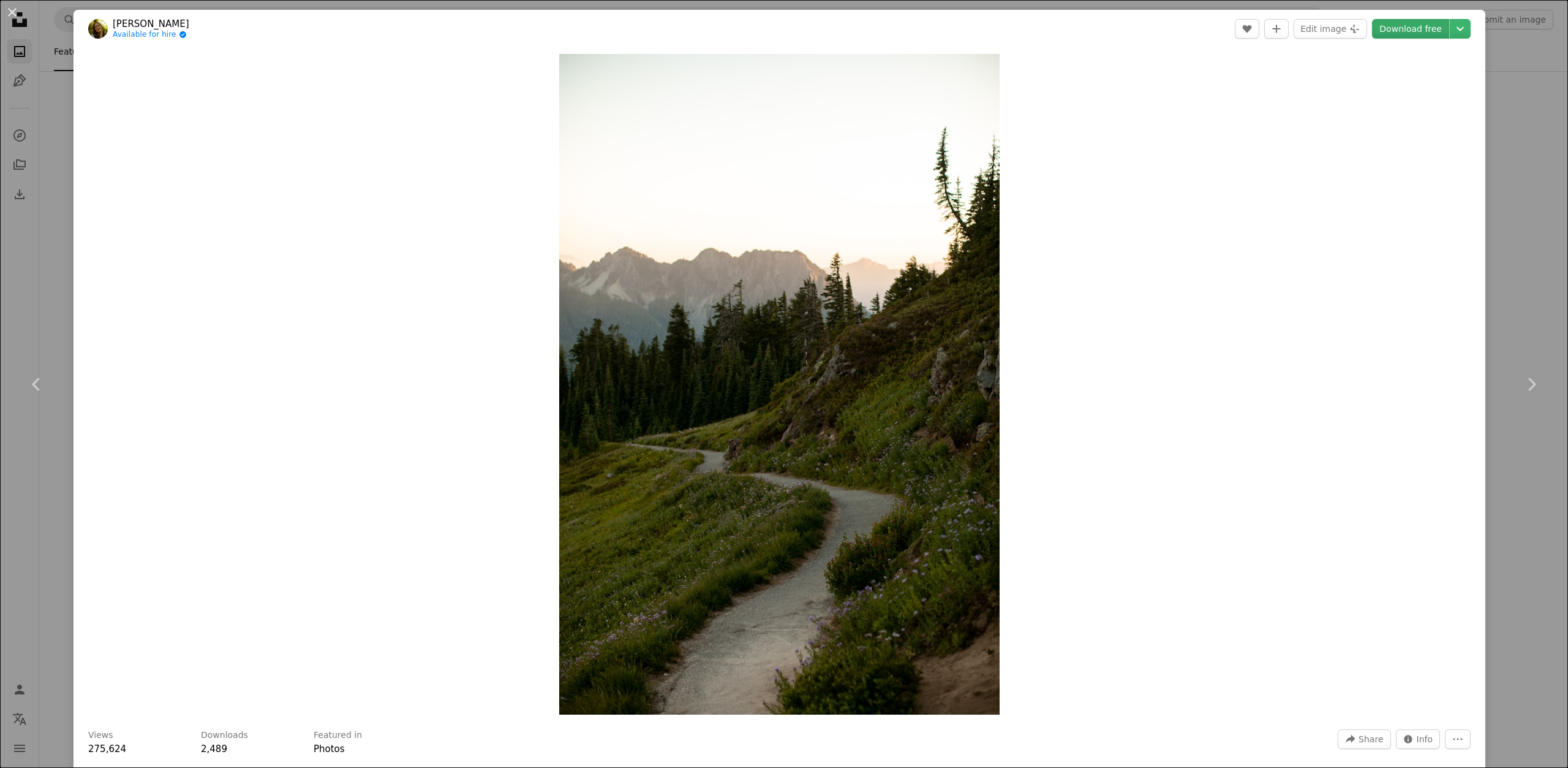
click at [1405, 29] on link "Download free" at bounding box center [1410, 28] width 77 height 19
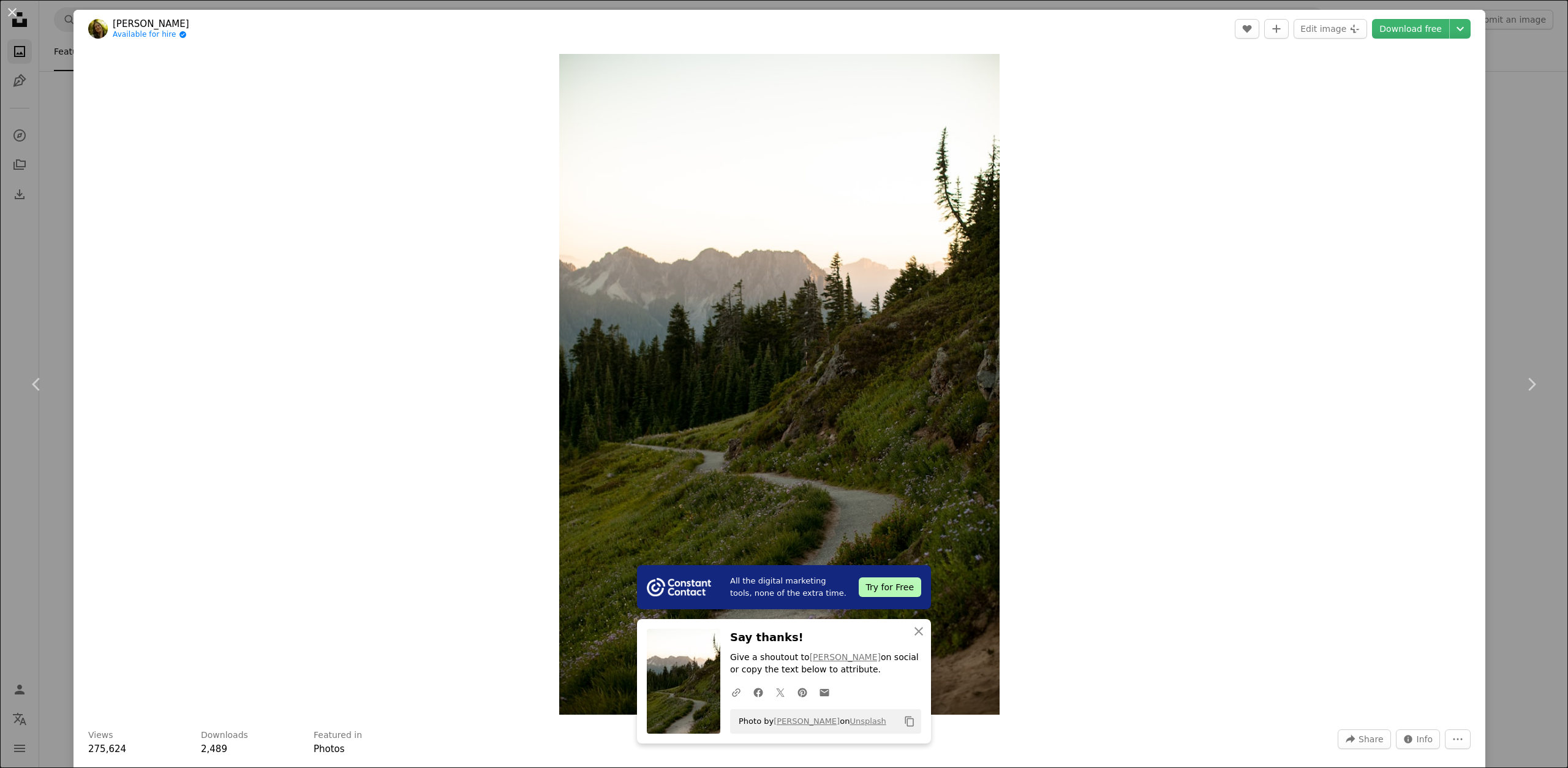
click at [0, 76] on div "An X shape Chevron left Chevron right All the digital marketing tools, none of …" at bounding box center [784, 384] width 1568 height 768
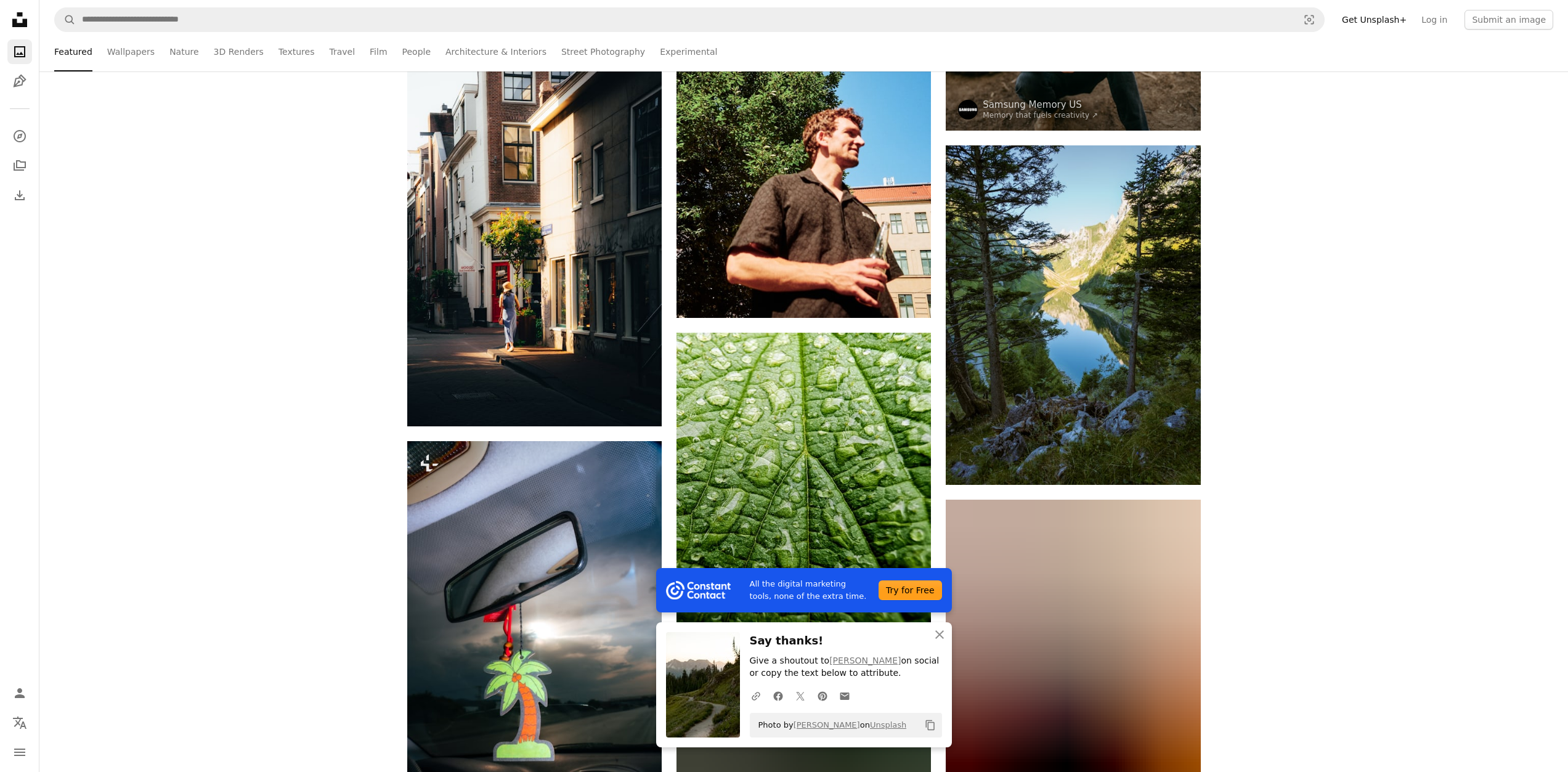
scroll to position [20581, 0]
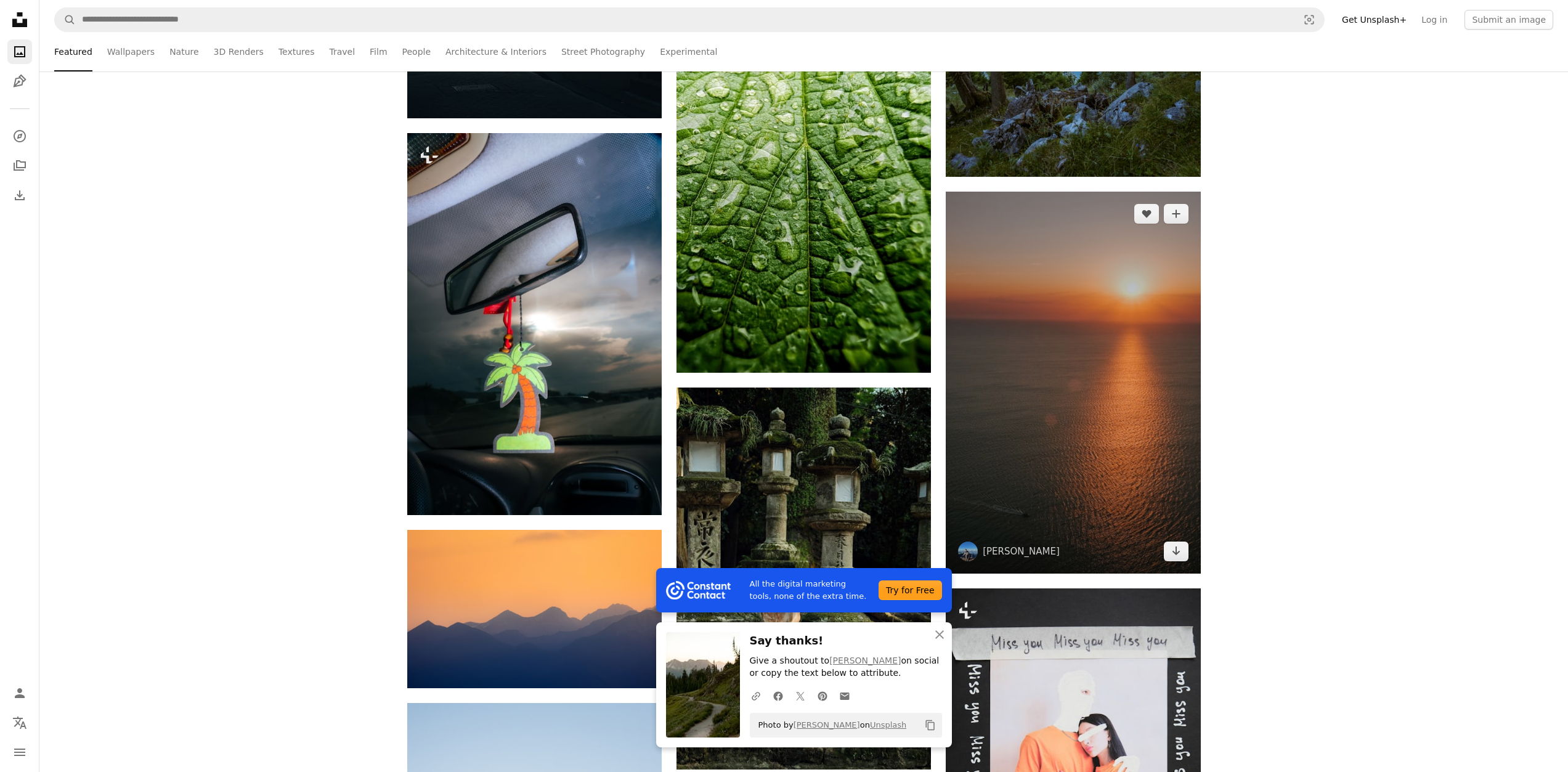
click at [1120, 314] on img at bounding box center [1073, 383] width 255 height 382
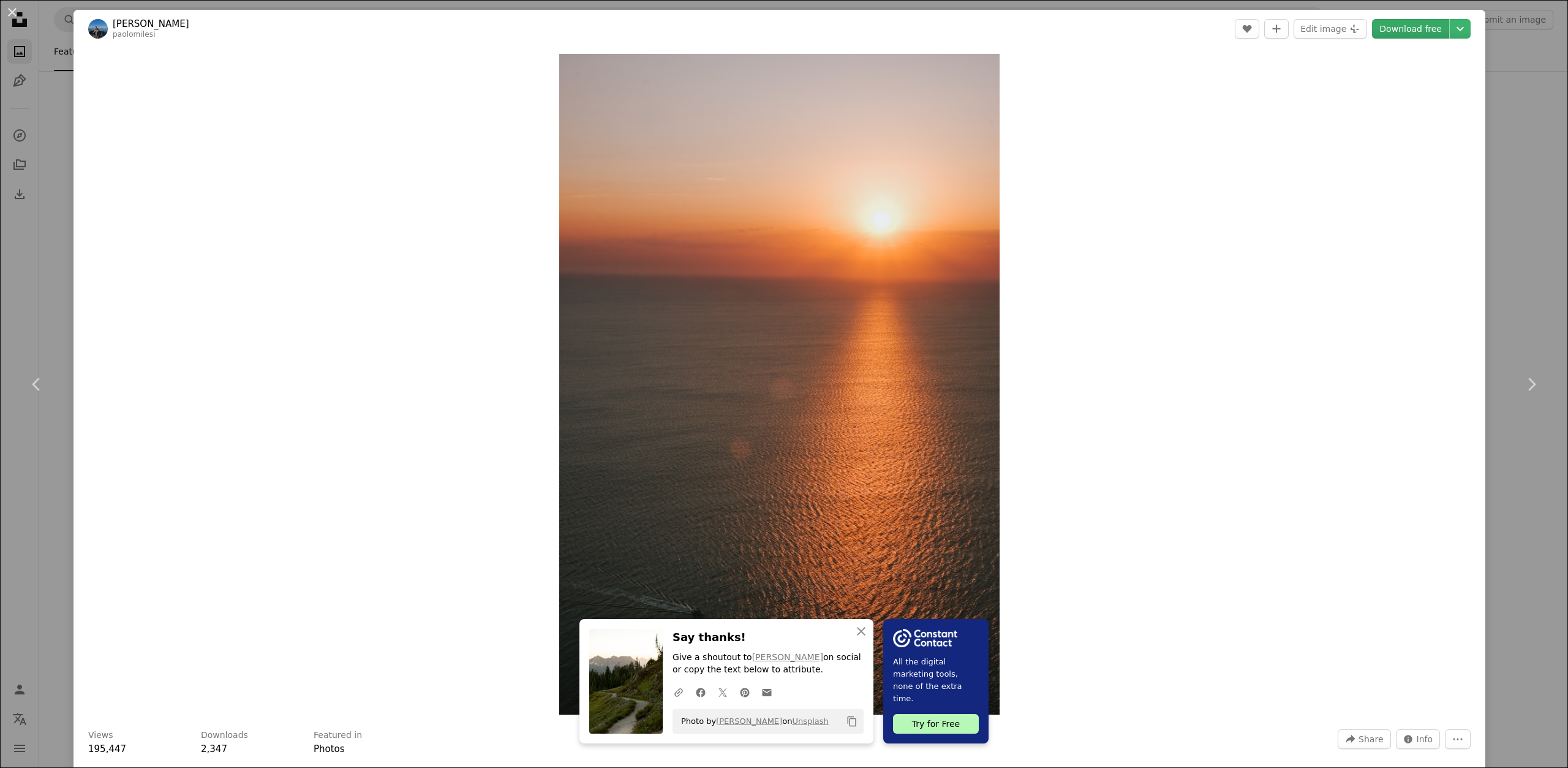
click at [1419, 23] on link "Download free" at bounding box center [1410, 28] width 77 height 19
click at [5, 105] on div "An X shape Chevron left Chevron right An X shape Close Say thanks! Give a shout…" at bounding box center [784, 384] width 1568 height 768
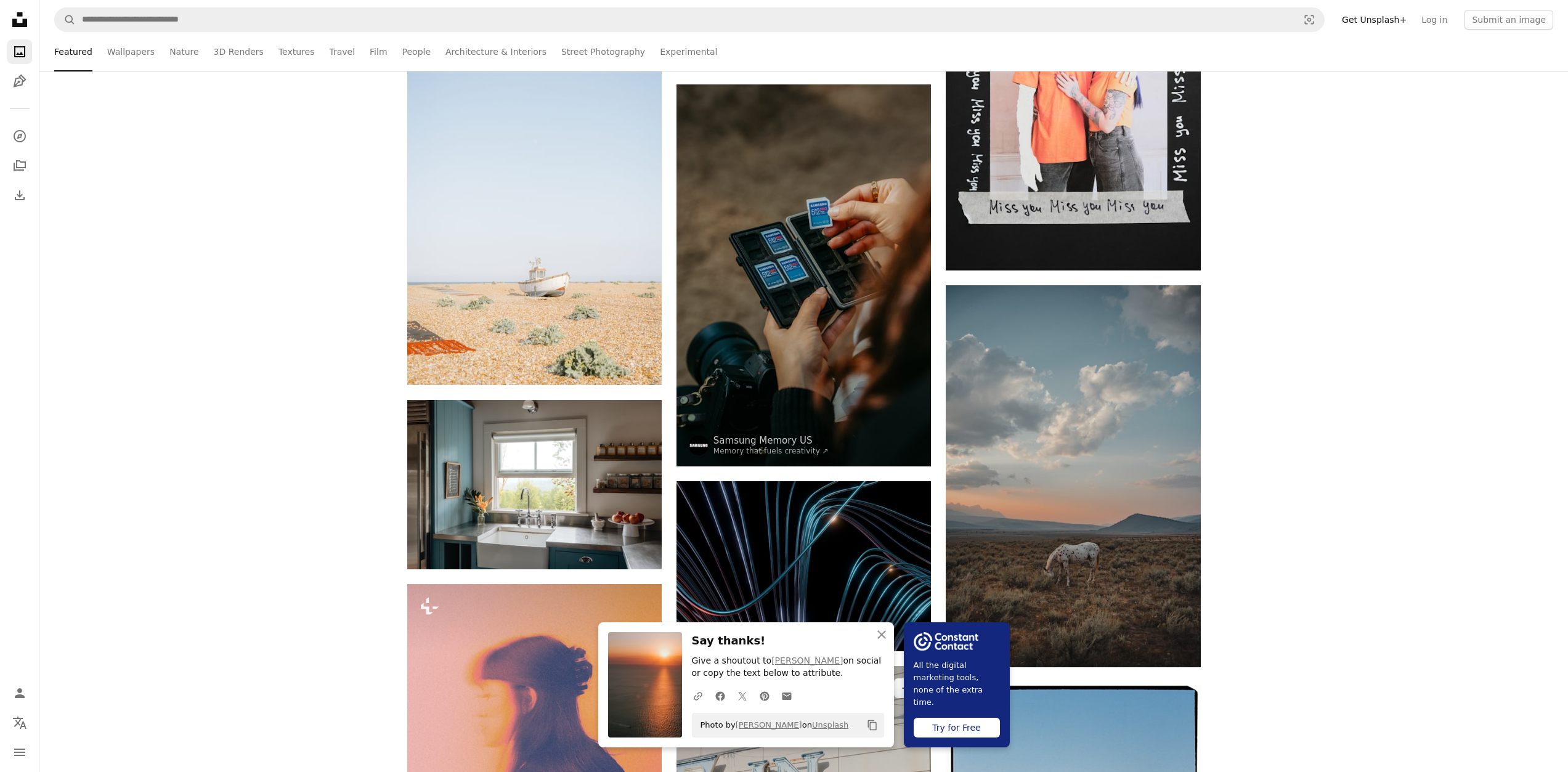
scroll to position [21444, 0]
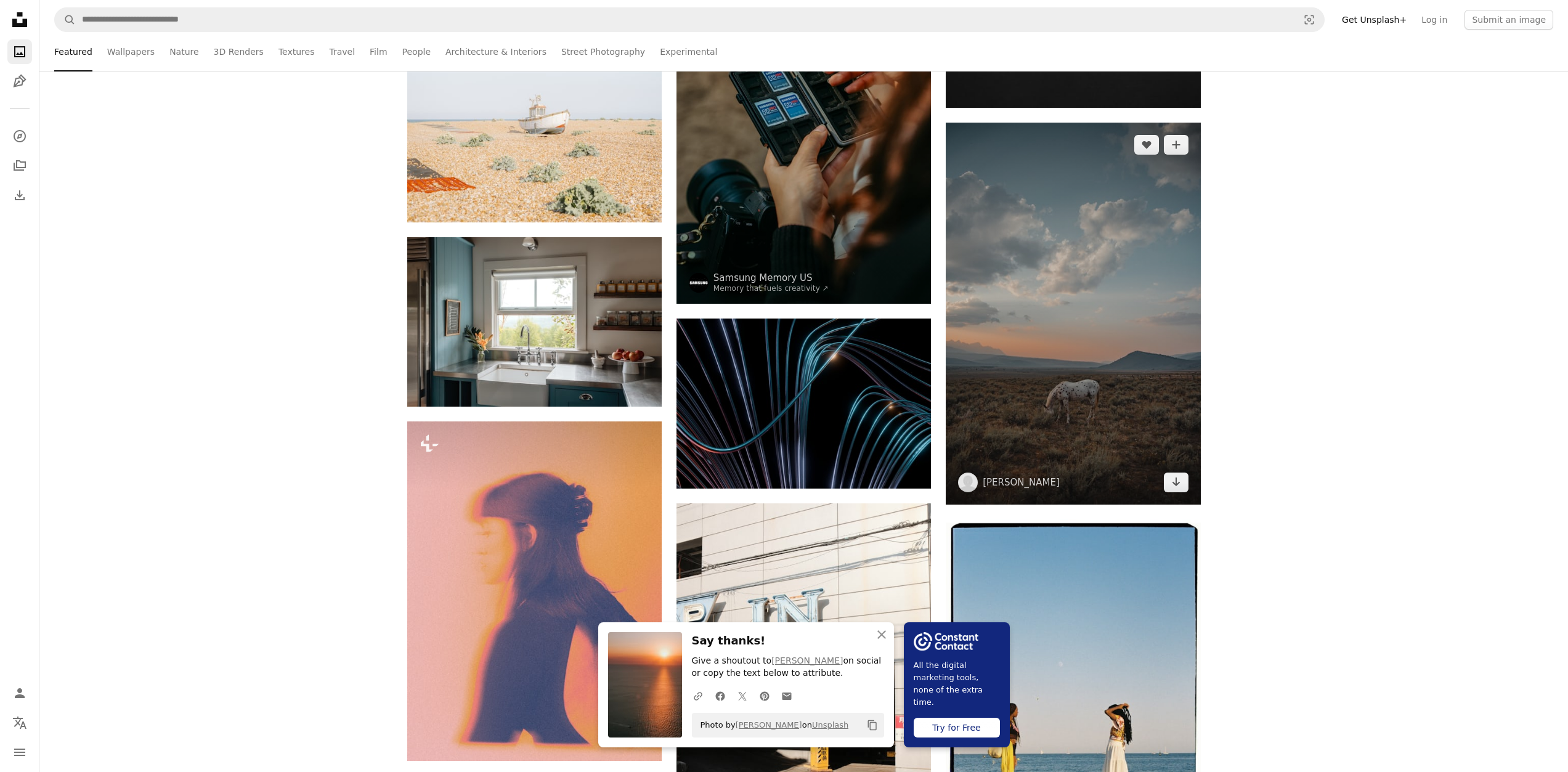
click at [1045, 417] on img at bounding box center [1073, 314] width 255 height 382
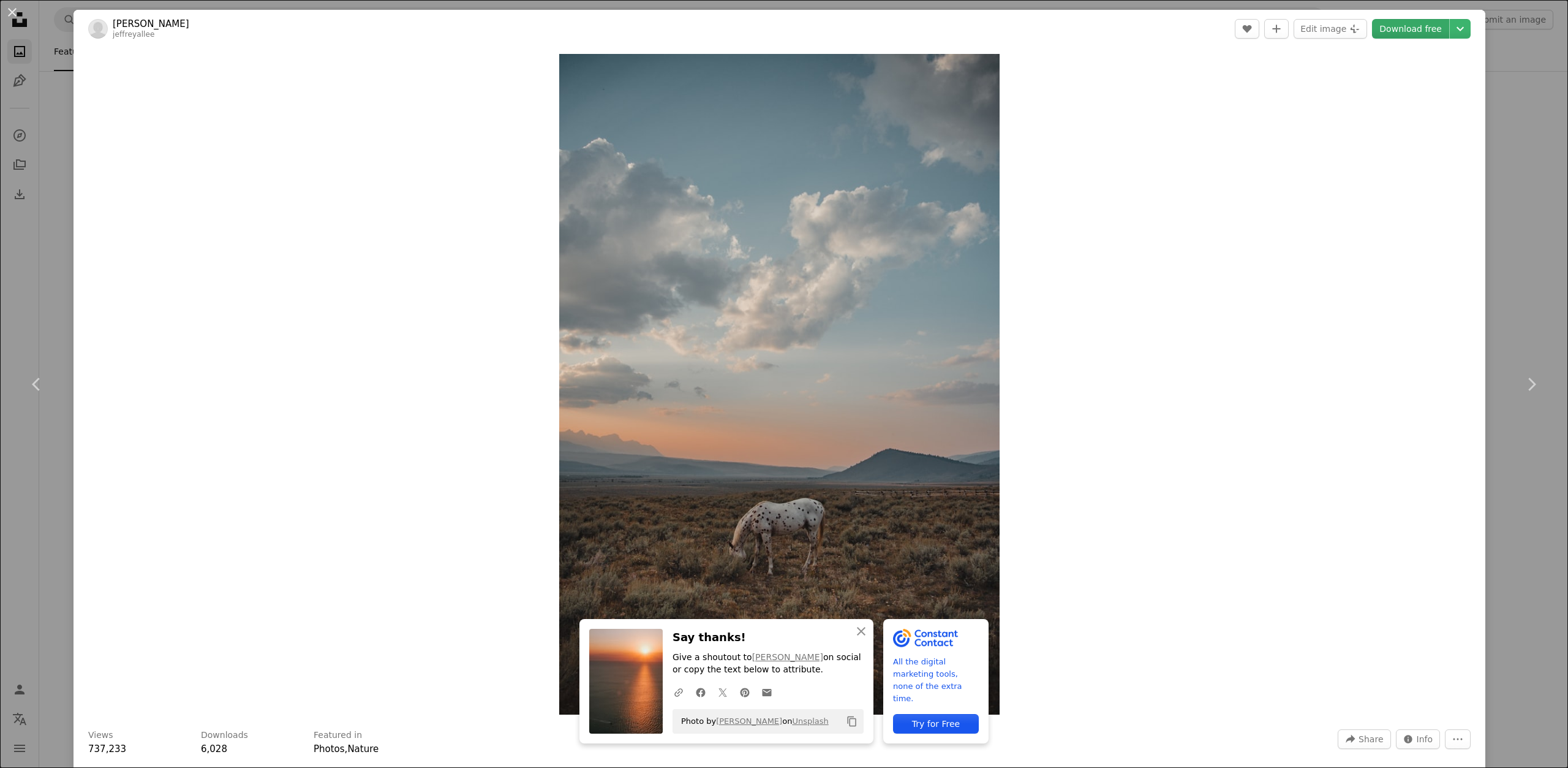
click at [1421, 32] on link "Download free" at bounding box center [1410, 28] width 77 height 19
click at [6, 125] on div "An X shape Chevron left Chevron right An X shape Close Say thanks! Give a shout…" at bounding box center [784, 384] width 1568 height 768
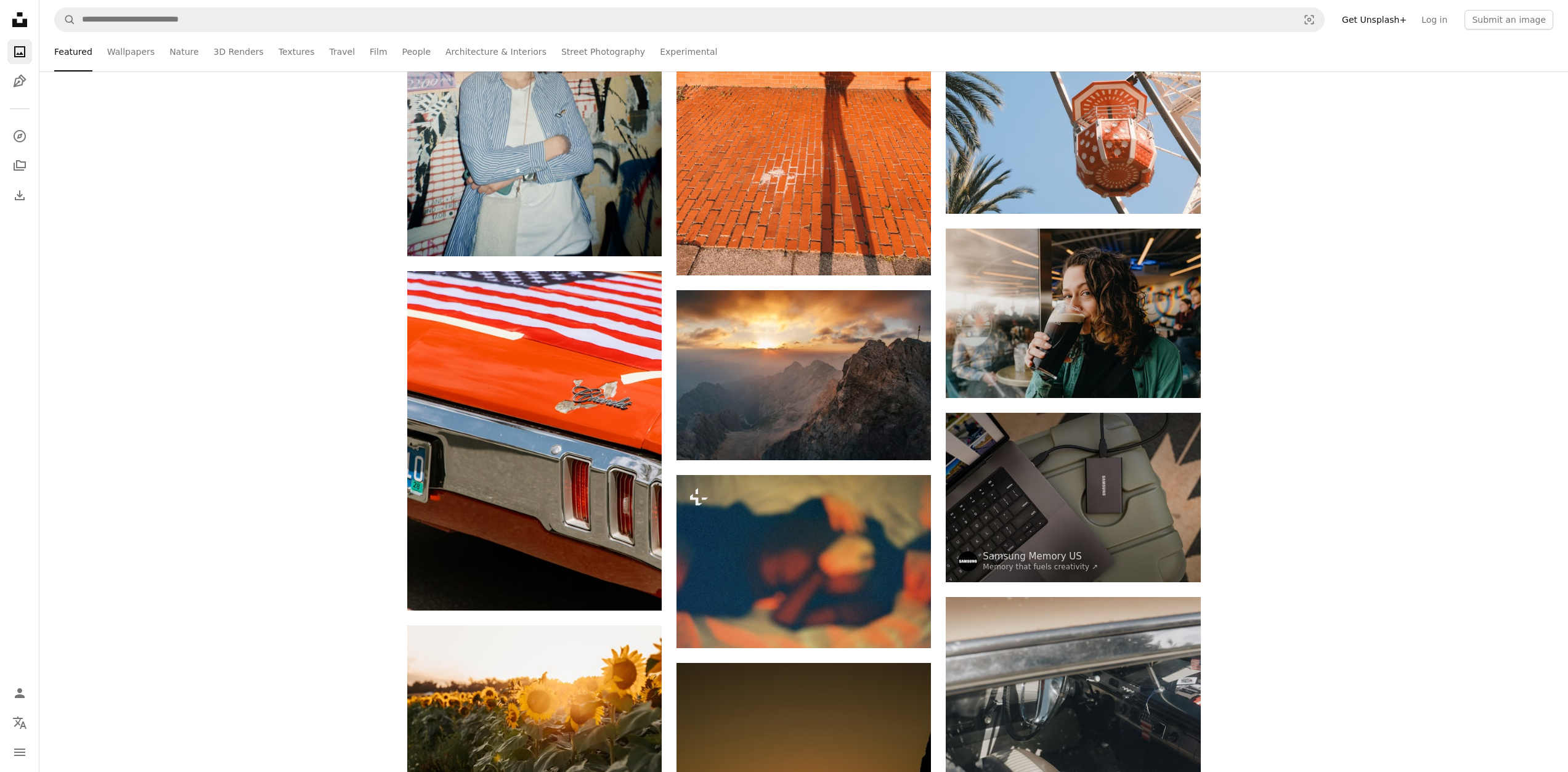
scroll to position [23354, 0]
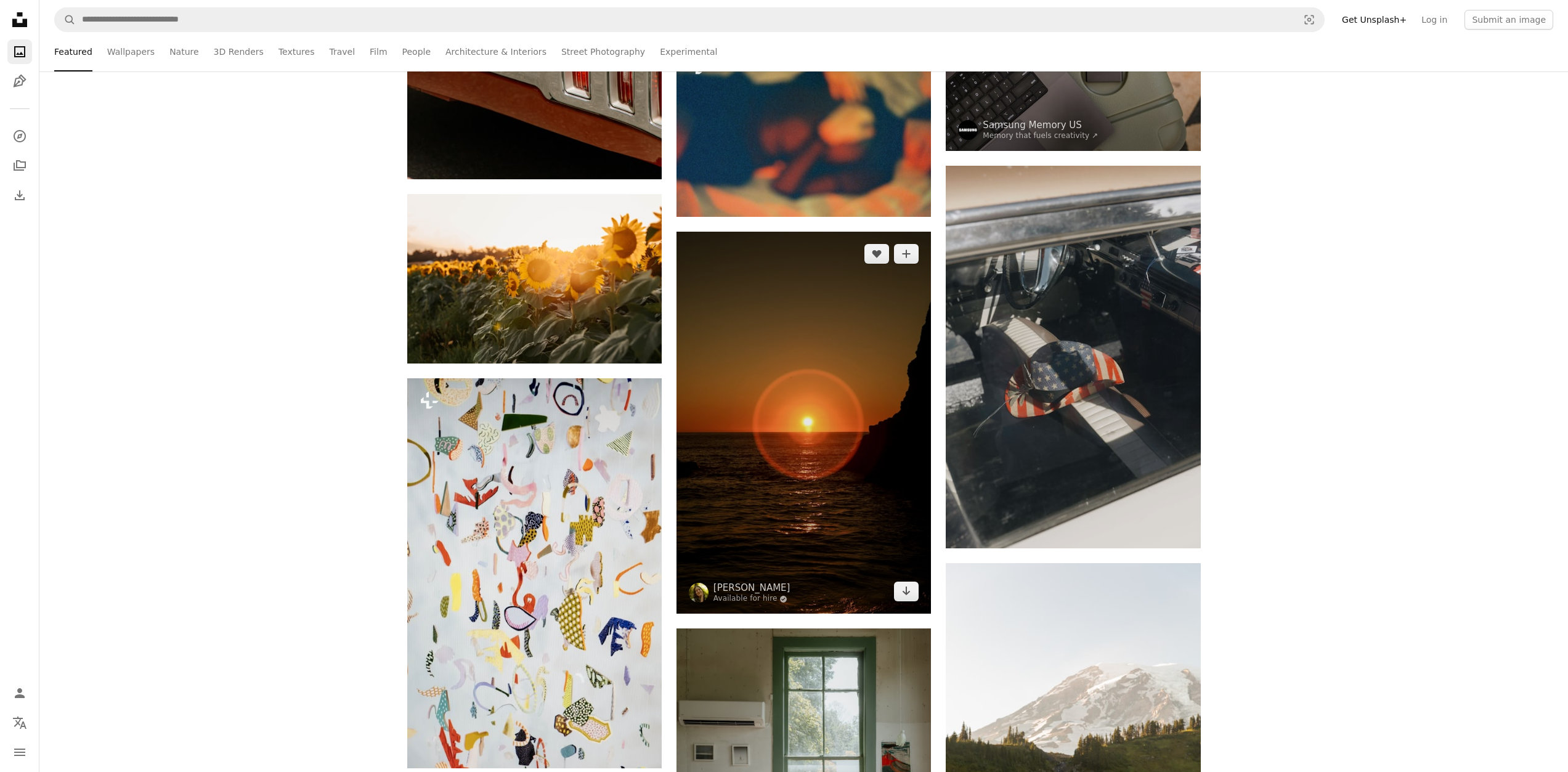
click at [773, 390] on img at bounding box center [804, 423] width 255 height 382
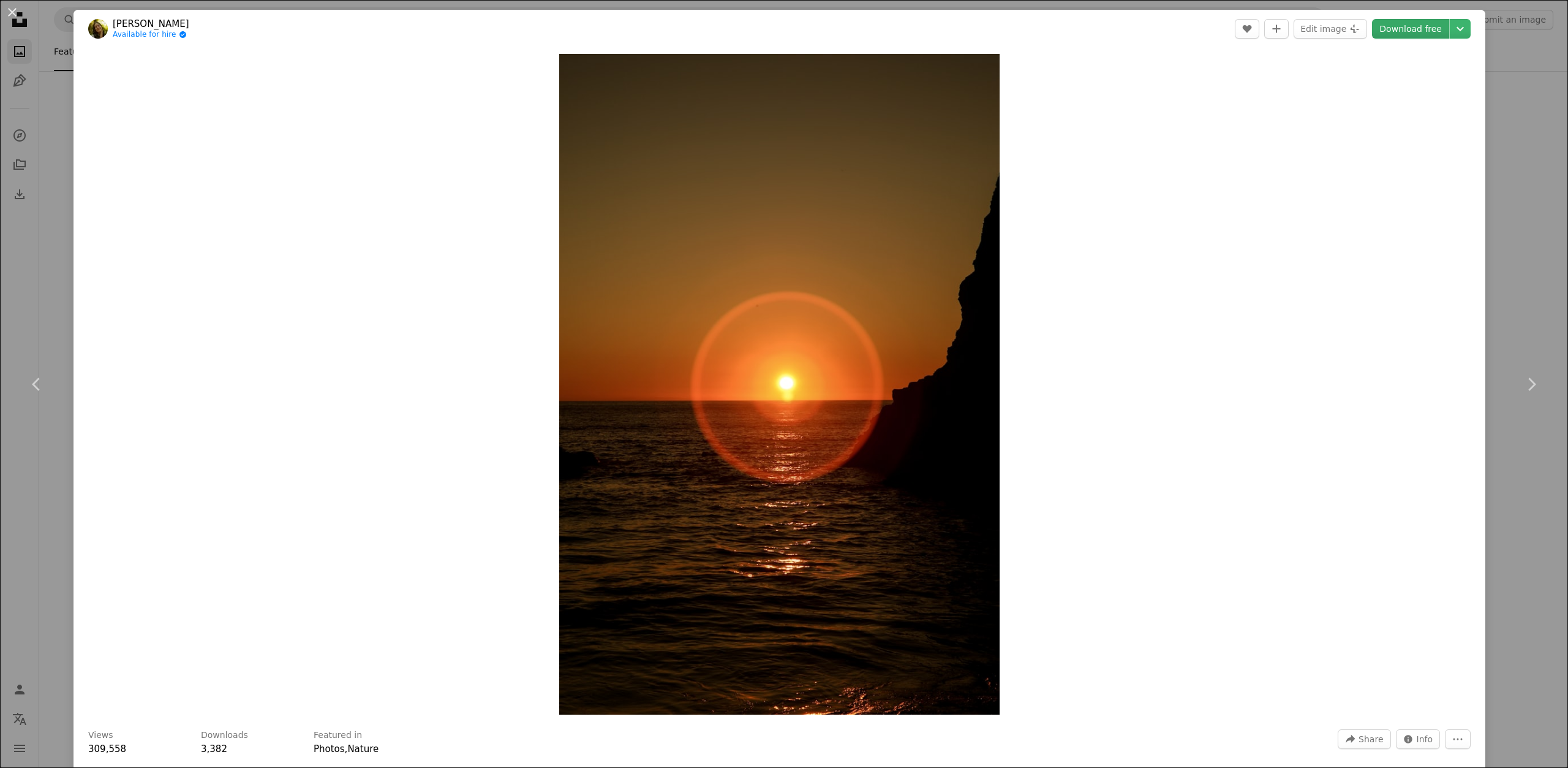
click at [1387, 27] on link "Download free" at bounding box center [1410, 28] width 77 height 19
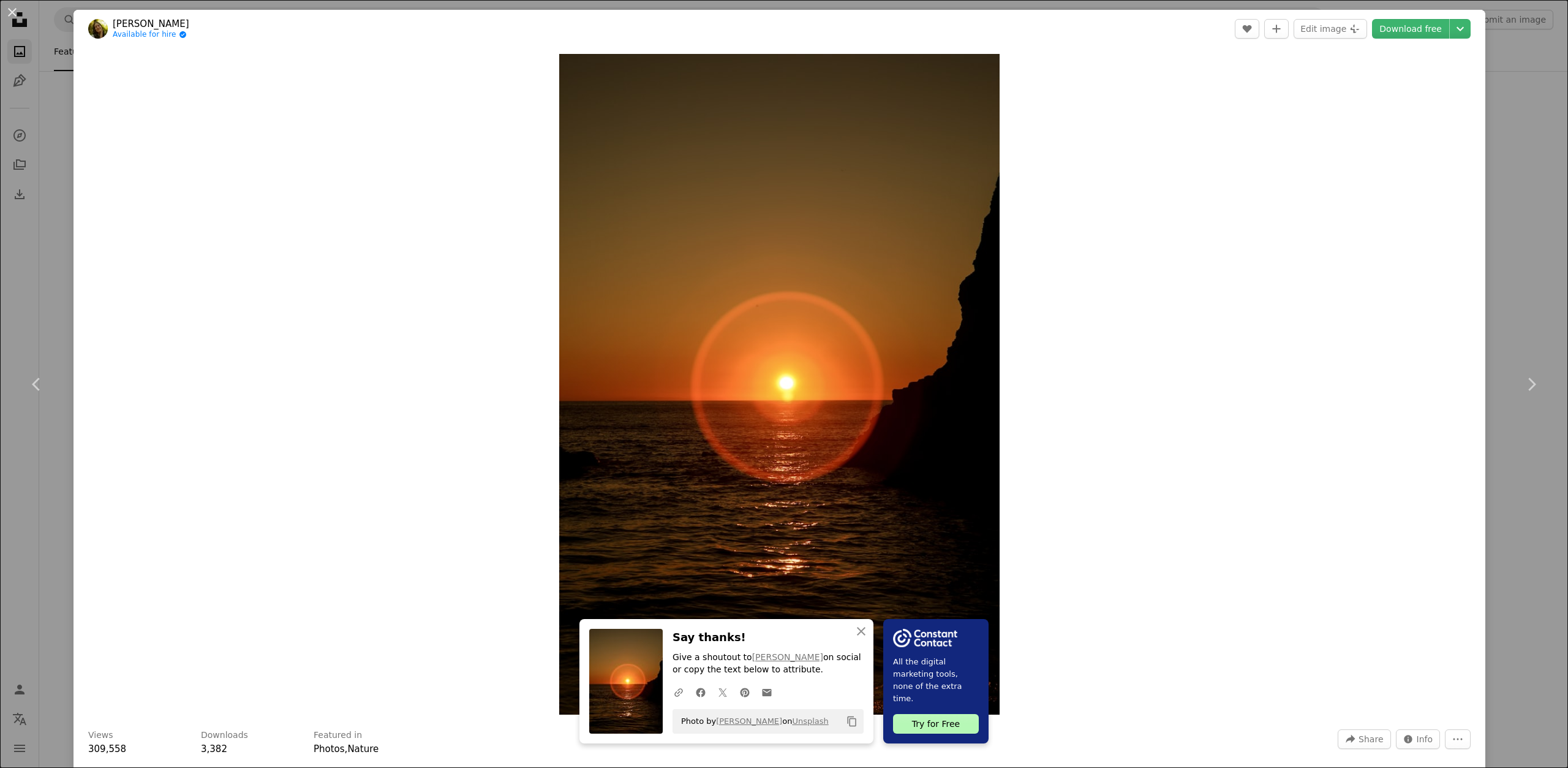
drag, startPoint x: 34, startPoint y: 101, endPoint x: 58, endPoint y: 126, distance: 34.7
click at [34, 101] on div "An X shape Chevron left Chevron right An X shape Close Say thanks! Give a shout…" at bounding box center [784, 384] width 1568 height 768
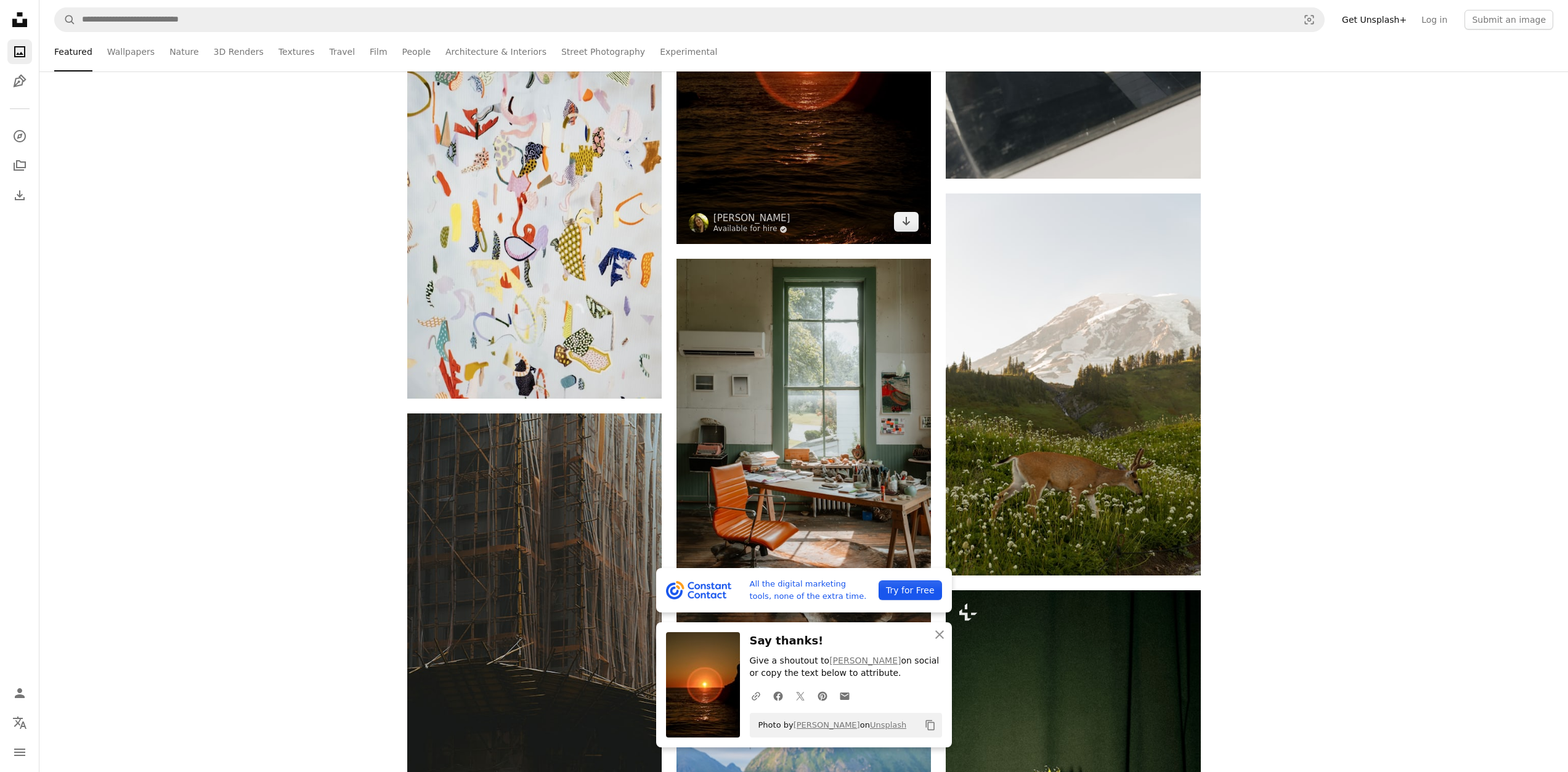
scroll to position [23970, 0]
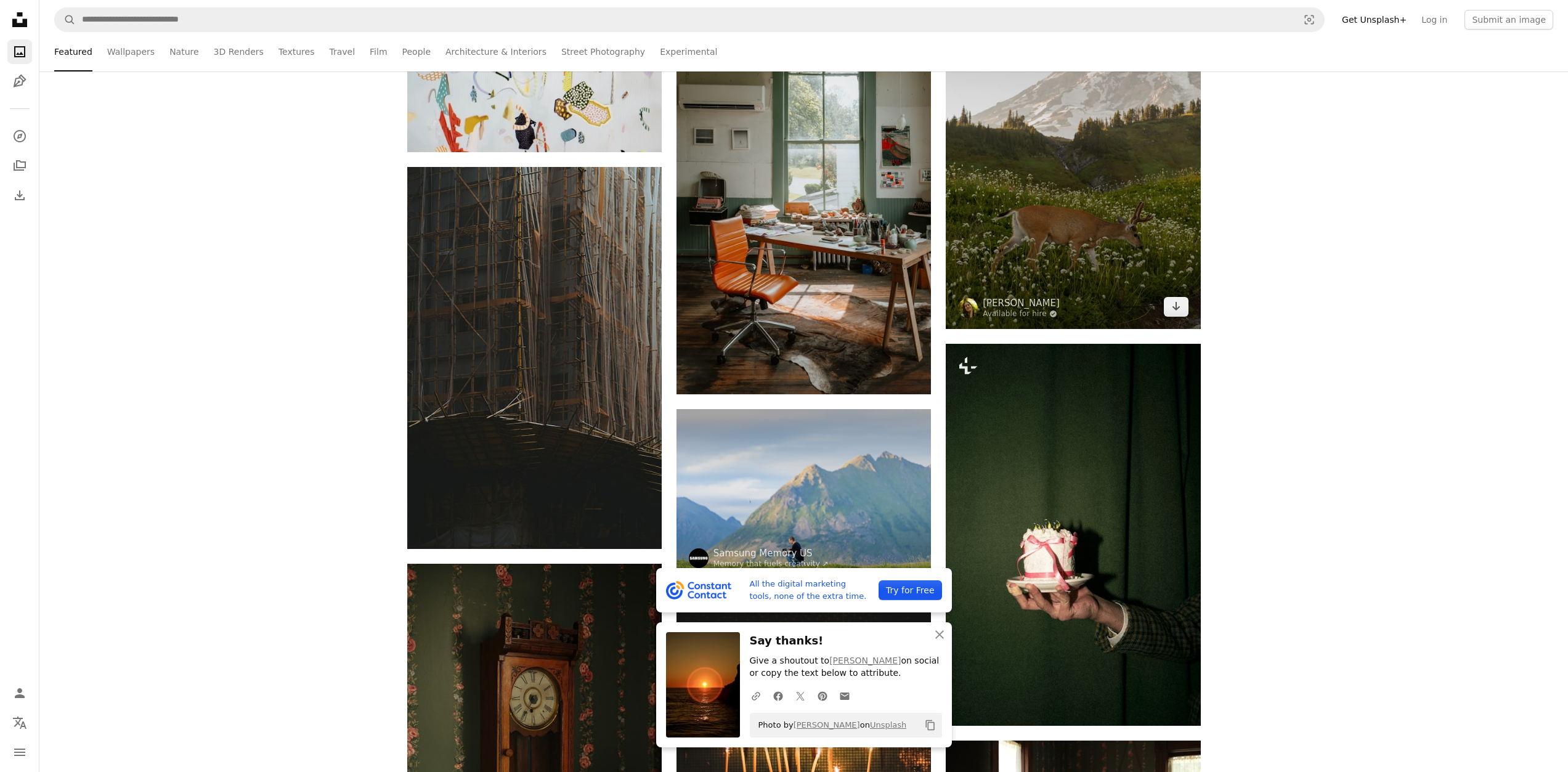
click at [1109, 242] on img at bounding box center [1073, 138] width 255 height 382
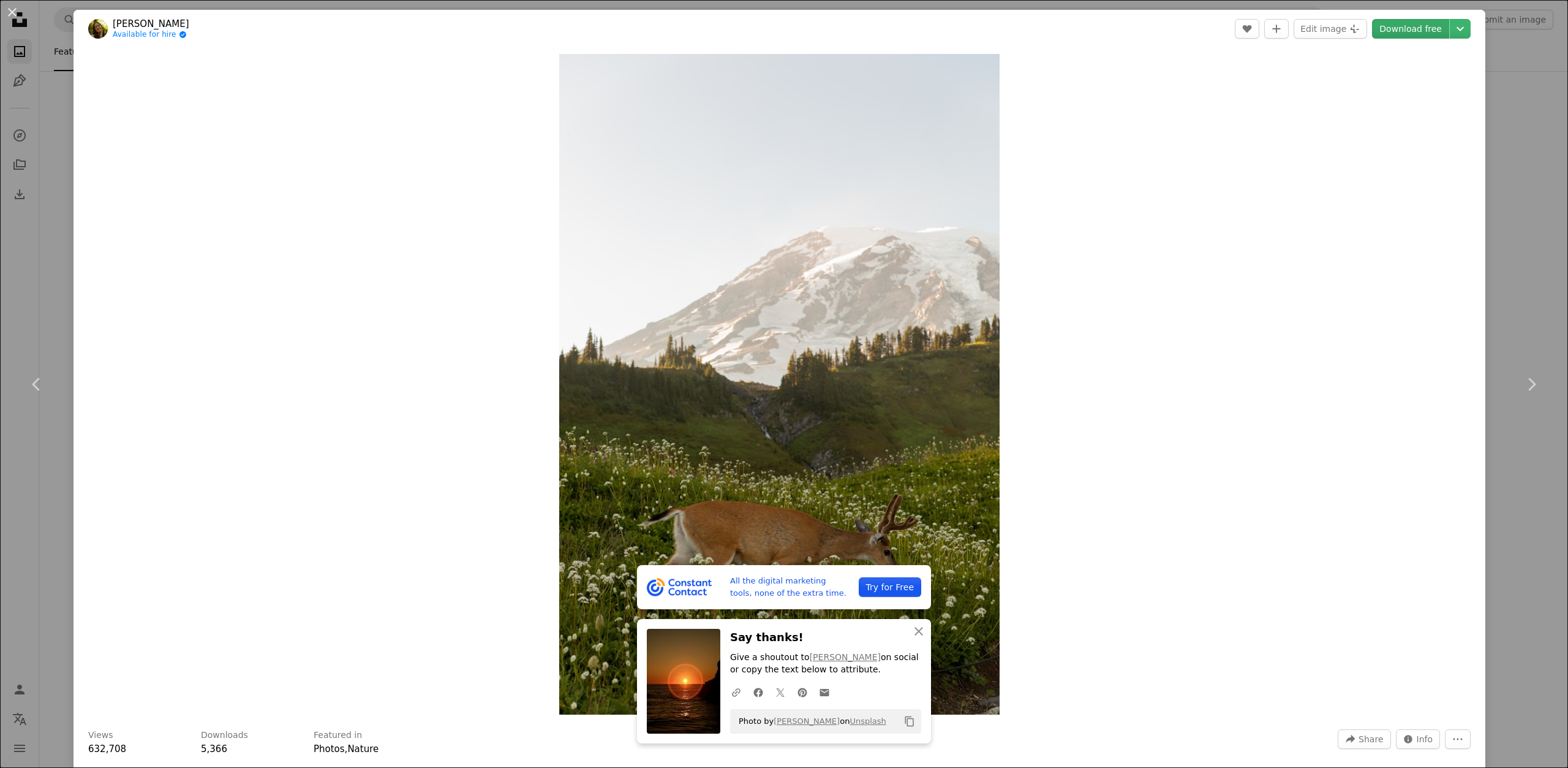
click at [1390, 23] on link "Download free" at bounding box center [1410, 28] width 77 height 19
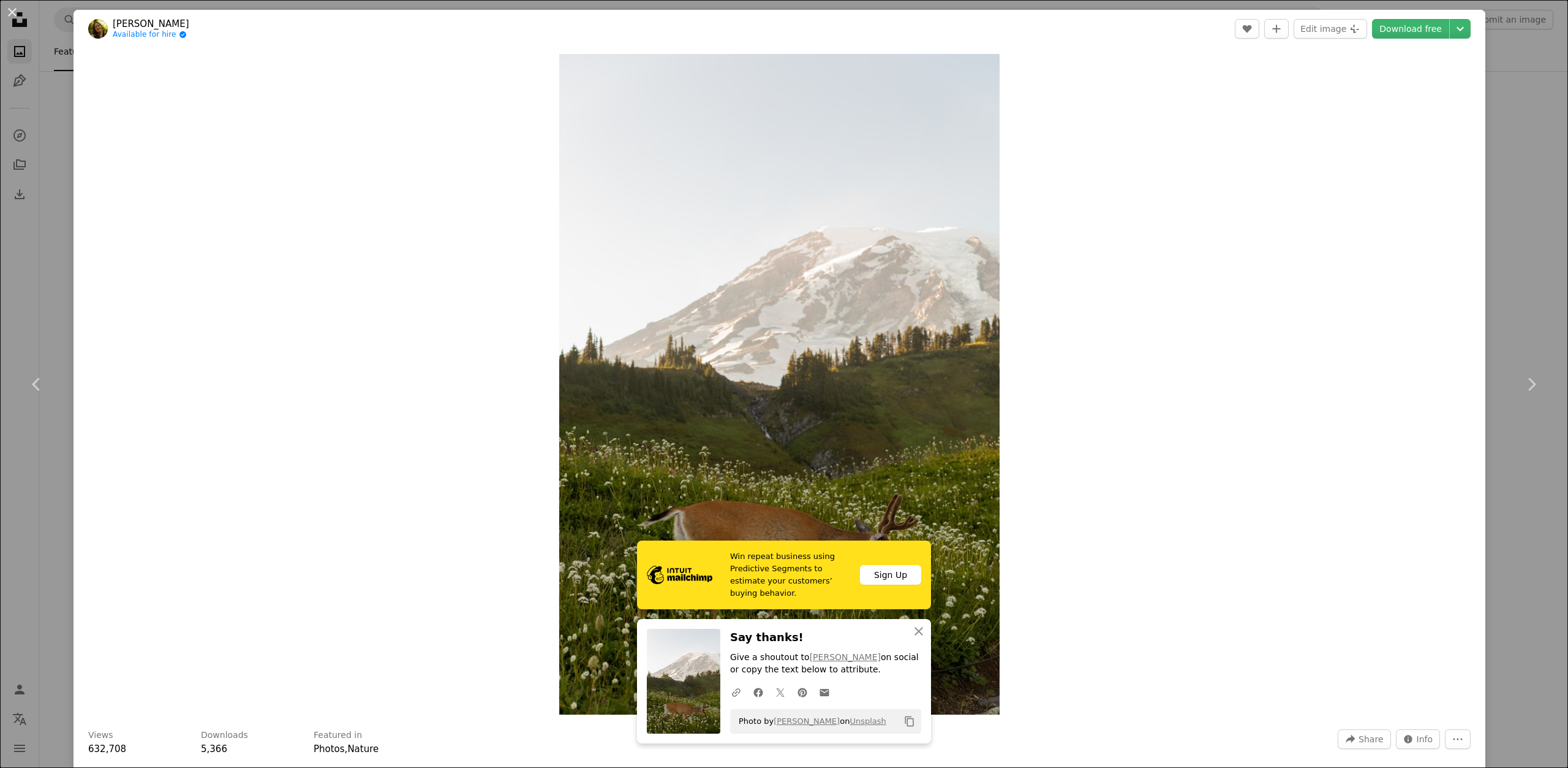
click at [52, 84] on div "An X shape Chevron left Chevron right Win repeat business using Predictive Segm…" at bounding box center [784, 384] width 1568 height 768
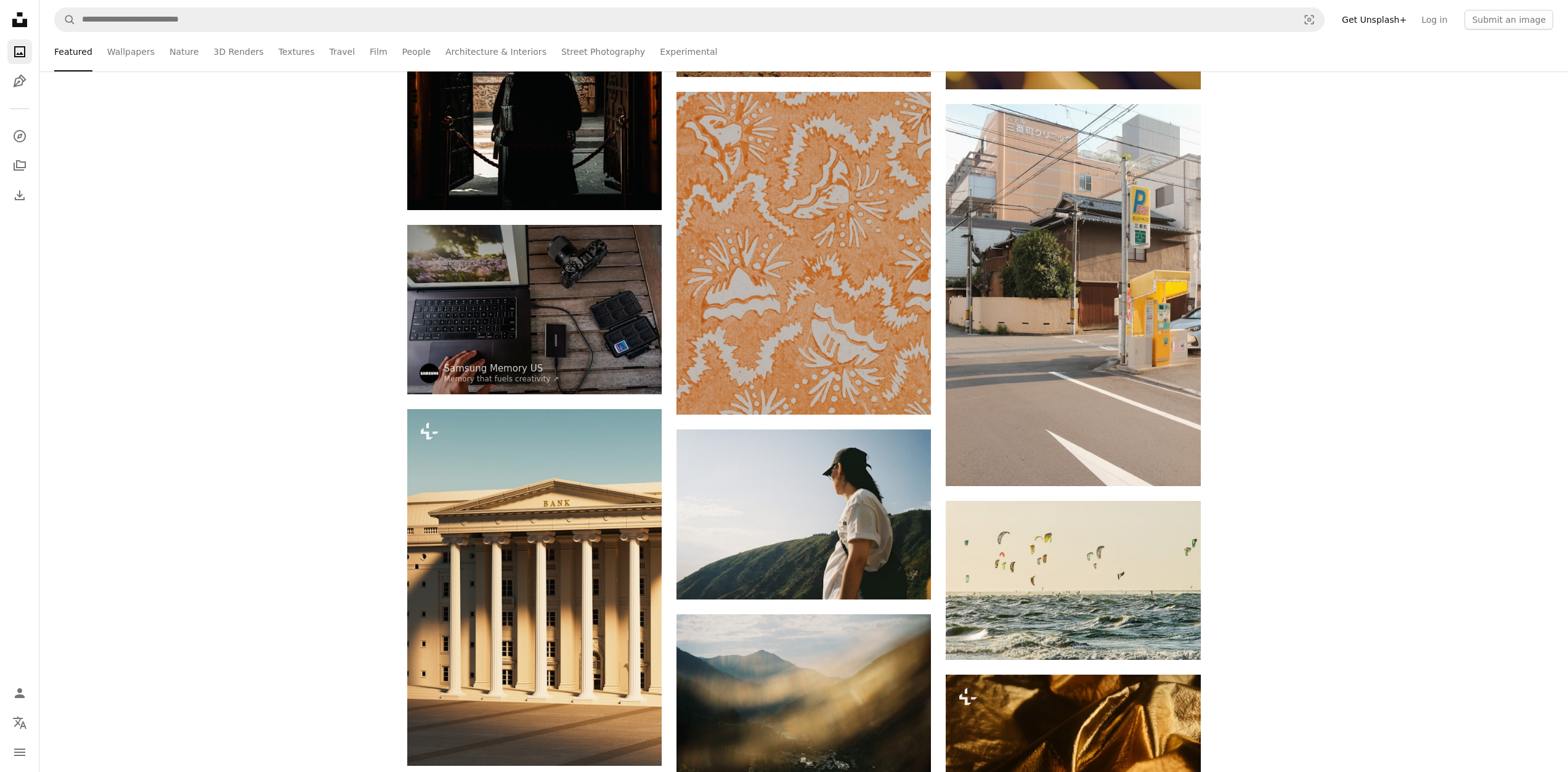
scroll to position [26681, 0]
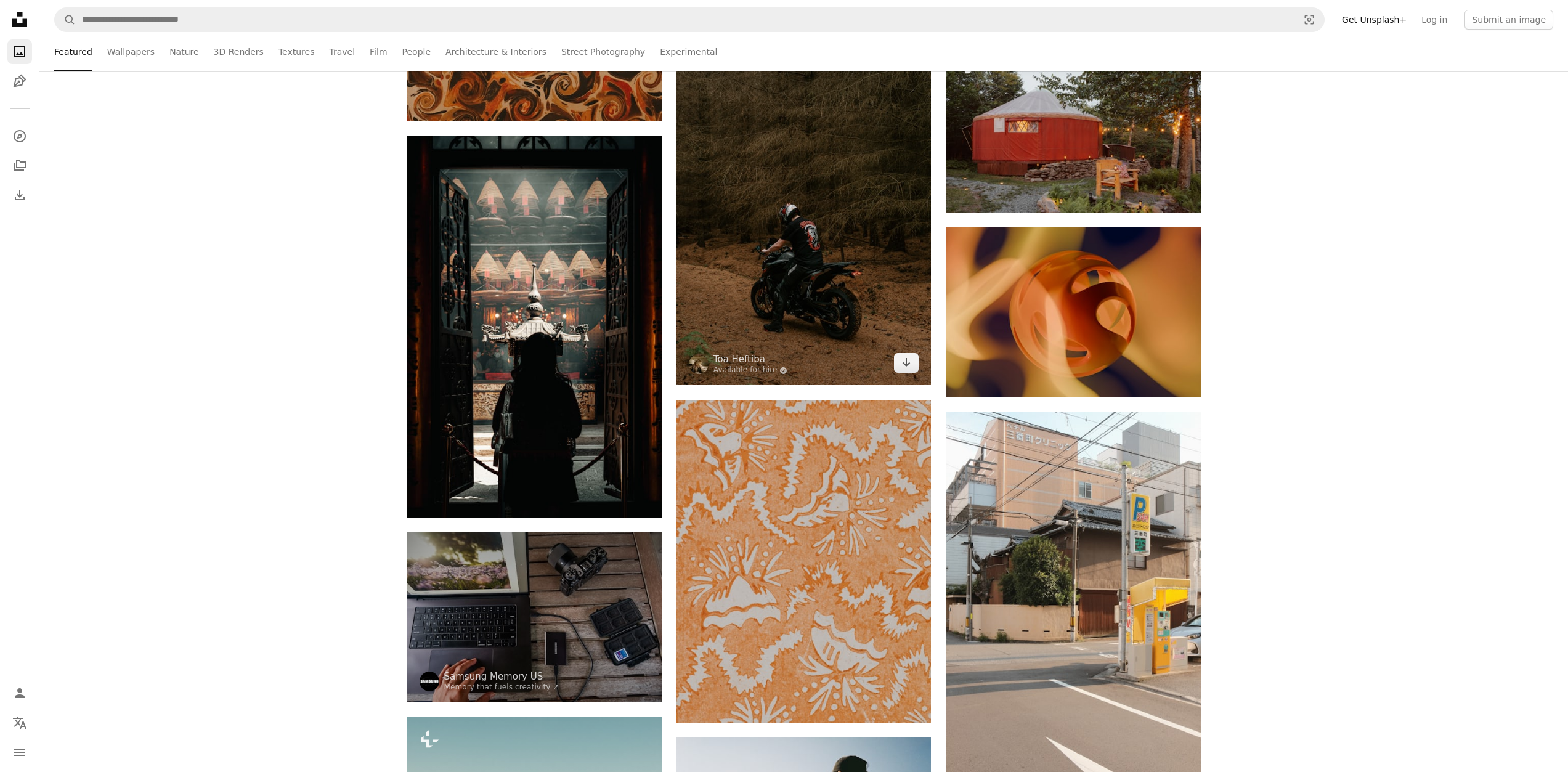
click at [734, 286] on img at bounding box center [804, 194] width 255 height 382
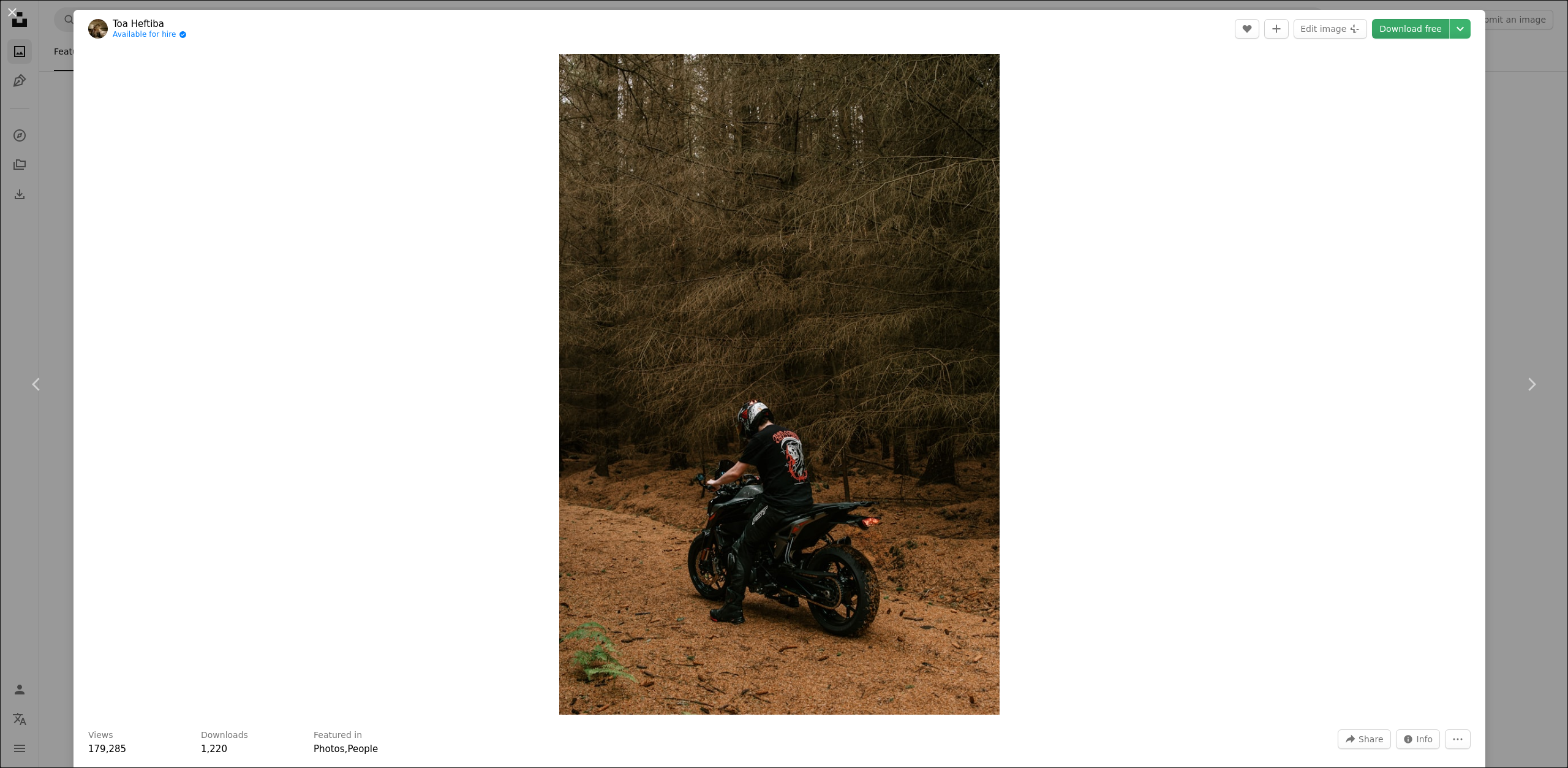
click at [1428, 30] on link "Download free" at bounding box center [1410, 28] width 77 height 19
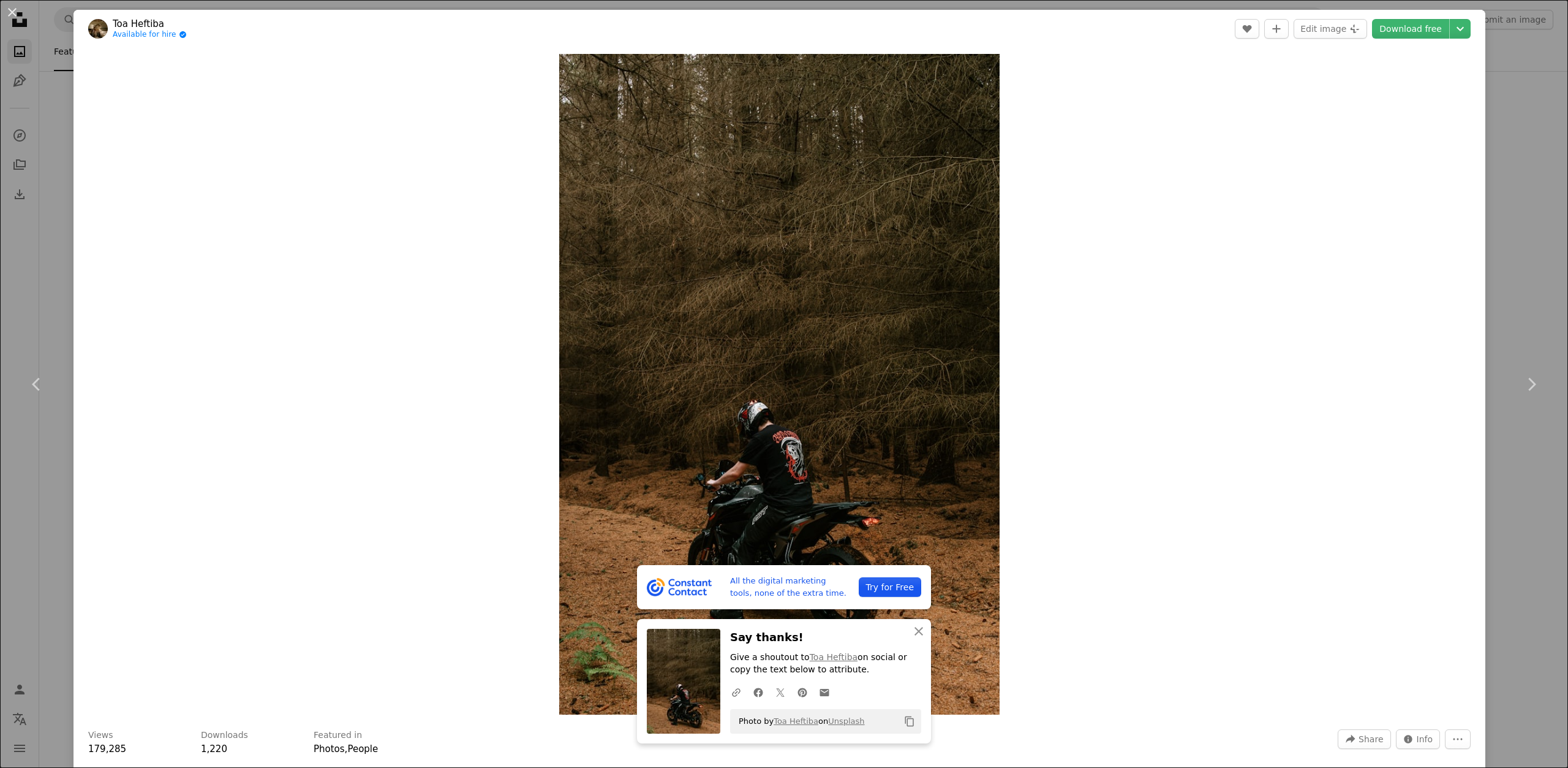
click at [1510, 112] on div "An X shape Chevron left Chevron right All the digital marketing tools, none of …" at bounding box center [784, 384] width 1568 height 768
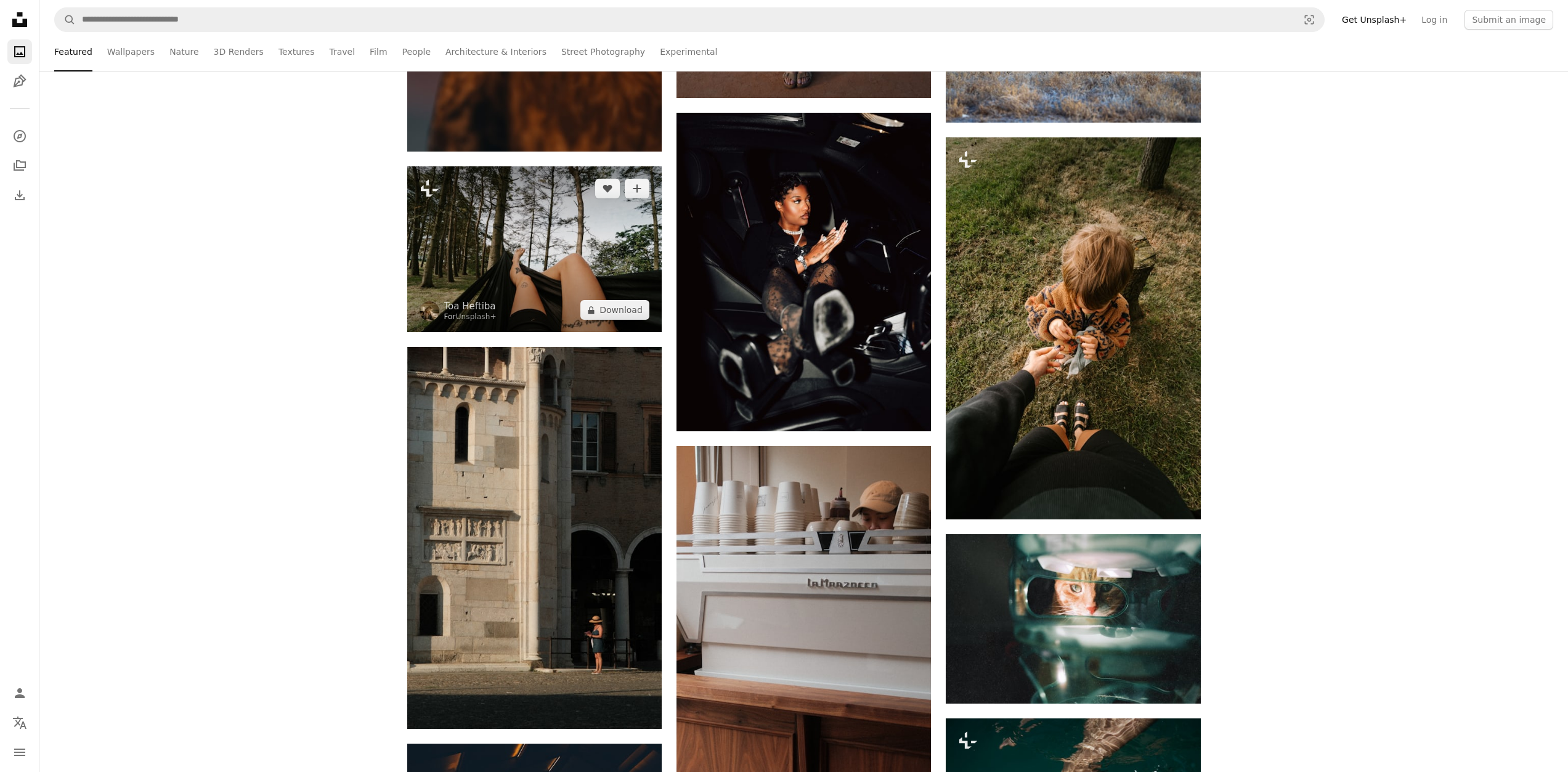
scroll to position [83908, 0]
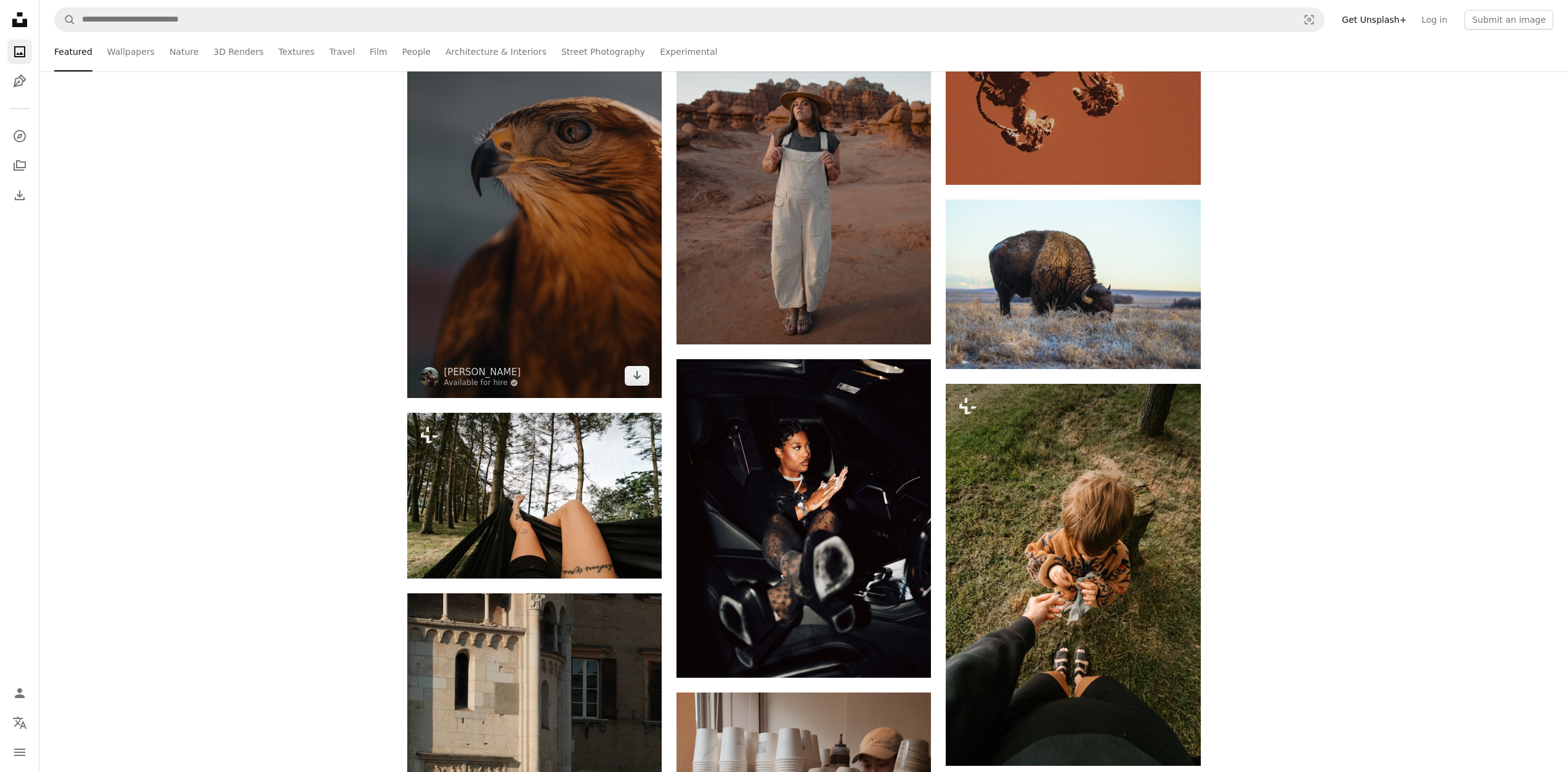
click at [581, 205] on img at bounding box center [535, 207] width 255 height 382
click at [580, 277] on img at bounding box center [535, 207] width 255 height 382
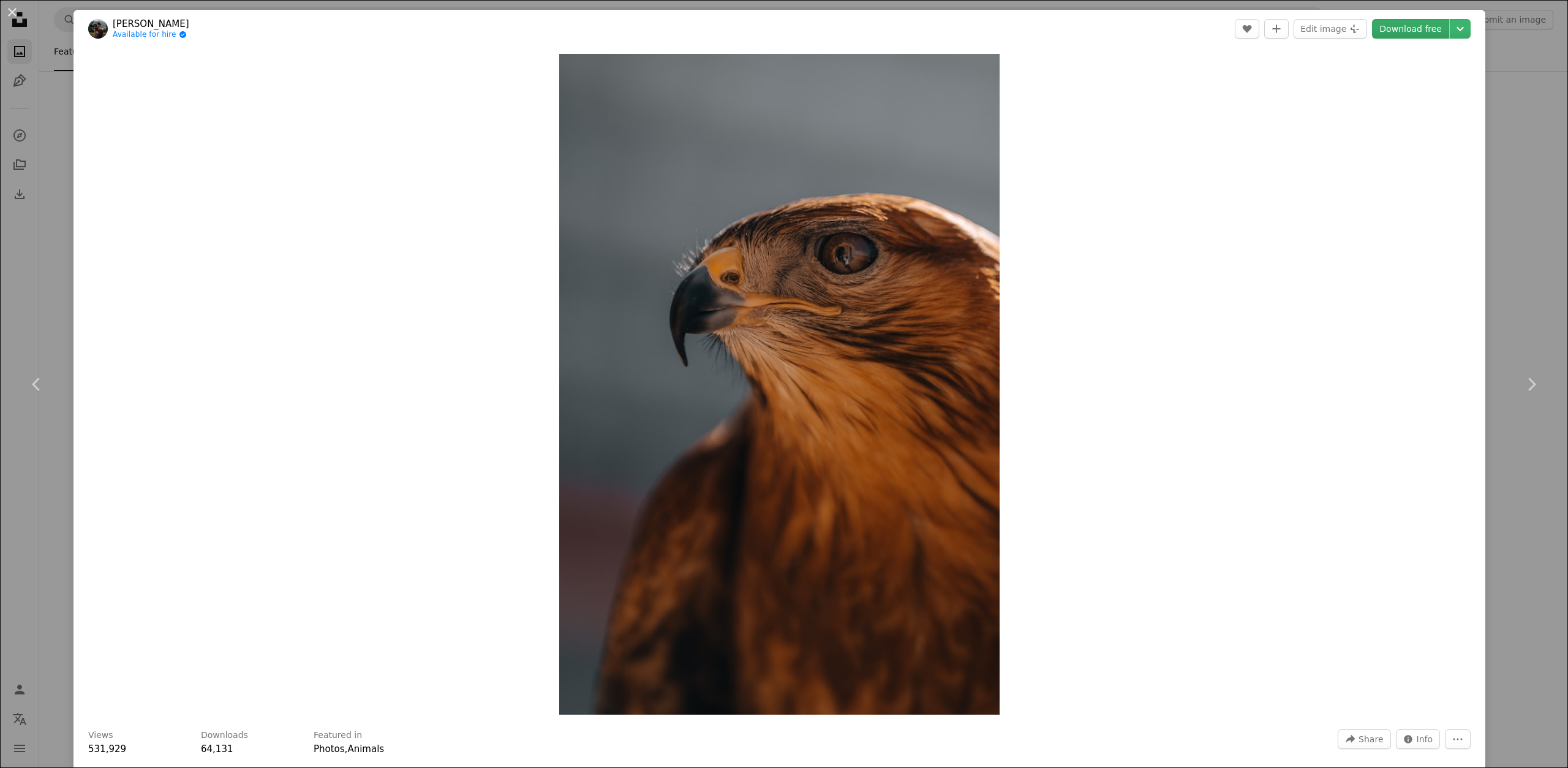
click at [1380, 36] on link "Download free" at bounding box center [1410, 28] width 77 height 19
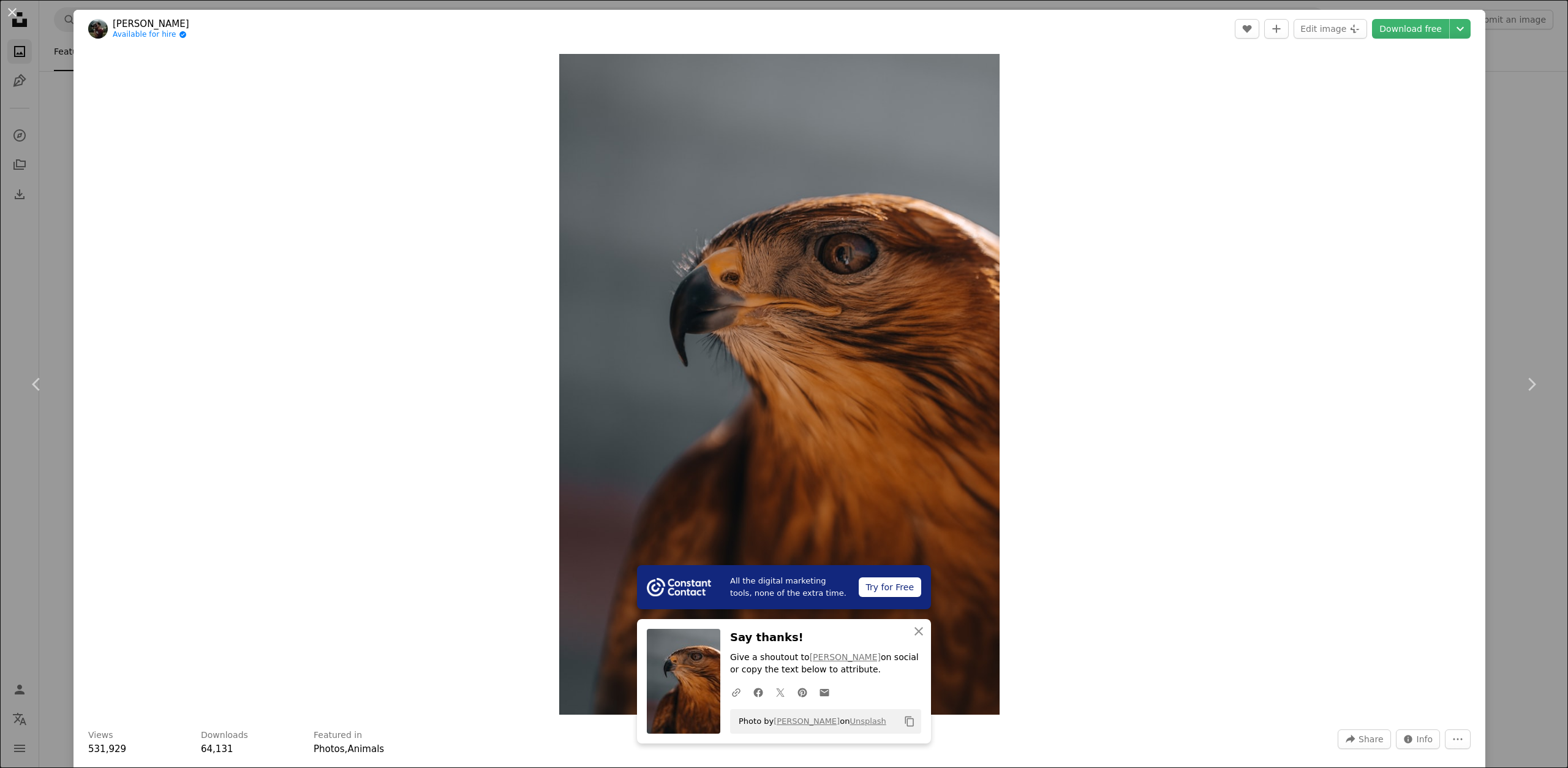
drag, startPoint x: 1495, startPoint y: 92, endPoint x: 1164, endPoint y: 743, distance: 730.3
click at [1495, 92] on div "An X shape Chevron left Chevron right All the digital marketing tools, none of …" at bounding box center [784, 384] width 1568 height 768
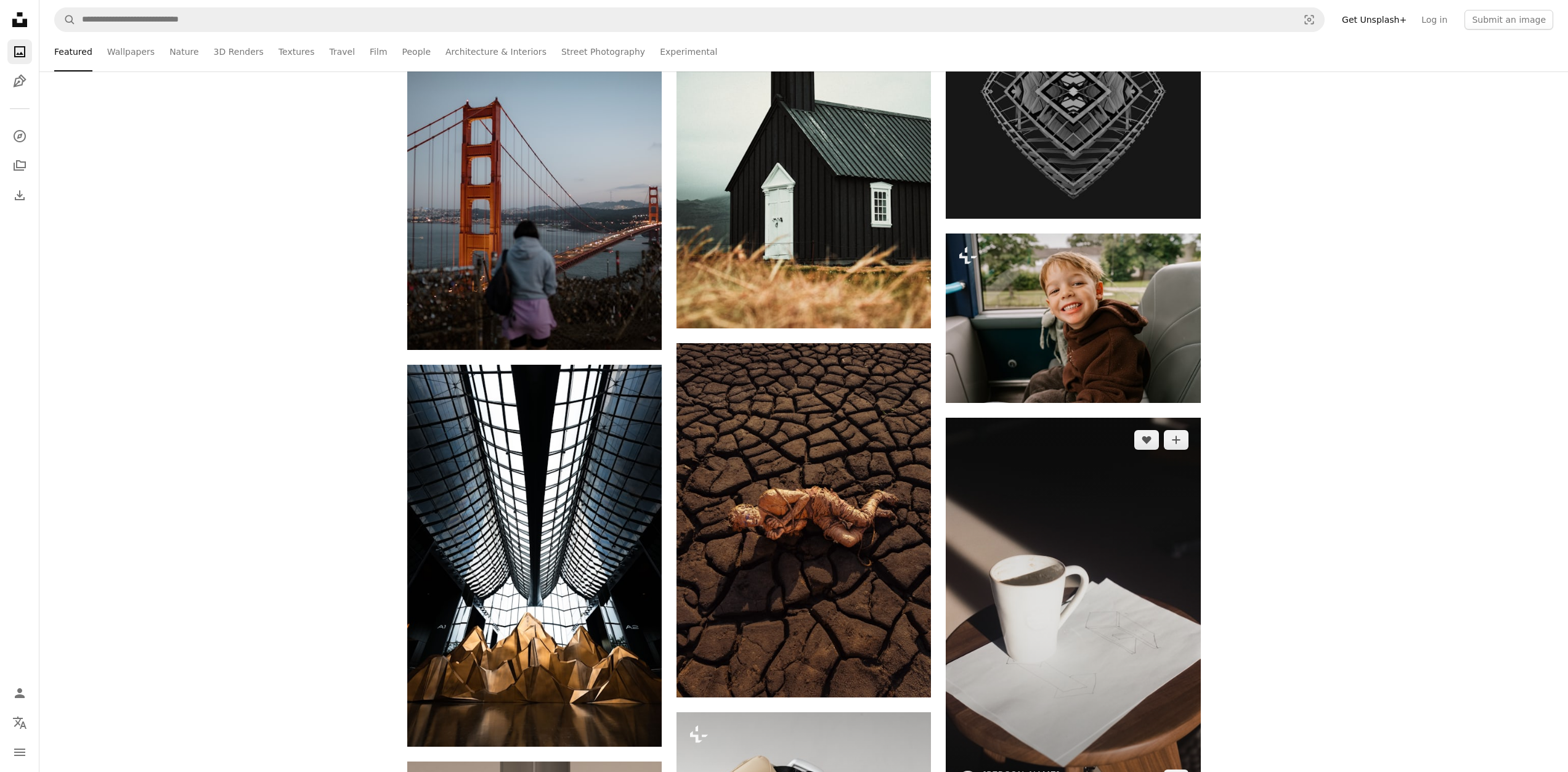
scroll to position [85694, 0]
